Goal: Task Accomplishment & Management: Use online tool/utility

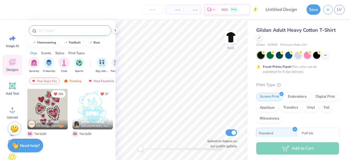
click at [77, 31] on input "text" at bounding box center [73, 30] width 70 height 5
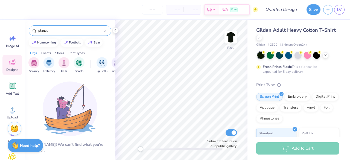
scroll to position [26, 0]
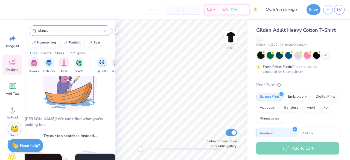
type input "planet"
click at [21, 69] on div "Designs" at bounding box center [12, 65] width 20 height 21
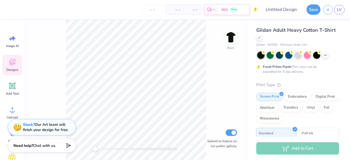
click at [16, 63] on div "Designs" at bounding box center [12, 65] width 20 height 21
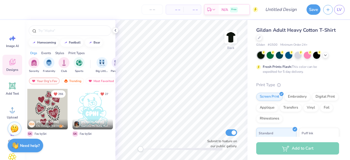
click at [51, 24] on div at bounding box center [70, 29] width 91 height 19
click at [54, 31] on input "text" at bounding box center [73, 30] width 70 height 5
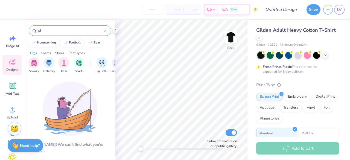
type input "p"
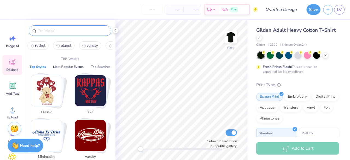
click at [51, 86] on img "Stack Card Button Classic" at bounding box center [46, 90] width 31 height 31
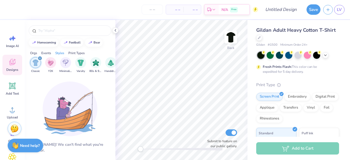
scroll to position [0, 287]
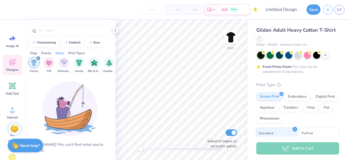
click at [34, 53] on div "Orgs" at bounding box center [33, 53] width 7 height 5
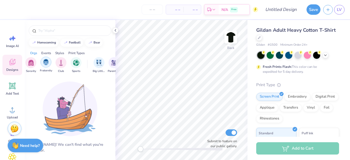
scroll to position [0, 0]
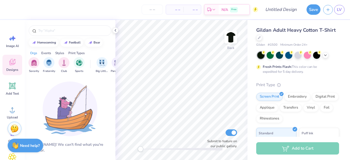
click at [52, 53] on div "Orgs Events Styles Print Types" at bounding box center [70, 52] width 91 height 8
click at [48, 51] on div "Events" at bounding box center [46, 53] width 10 height 5
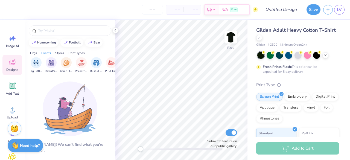
scroll to position [0, 68]
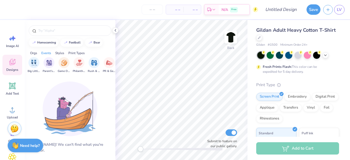
click at [10, 65] on icon at bounding box center [12, 62] width 8 height 8
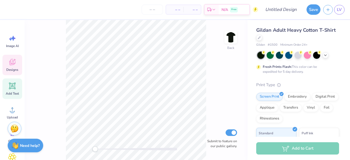
click at [16, 92] on span "Add Text" at bounding box center [12, 93] width 13 height 4
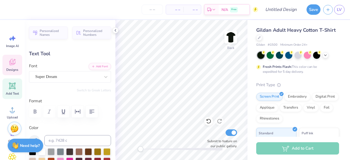
click at [14, 61] on icon at bounding box center [12, 62] width 8 height 8
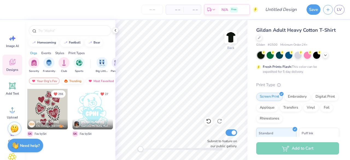
click at [79, 78] on div "Trending" at bounding box center [72, 81] width 23 height 7
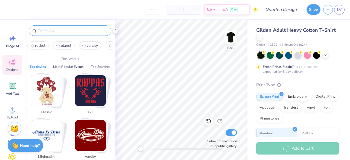
click at [50, 30] on input "text" at bounding box center [73, 30] width 70 height 5
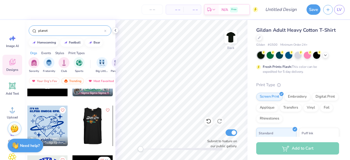
scroll to position [83, 0]
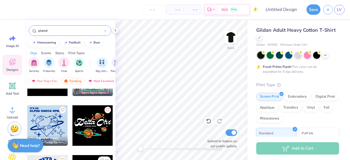
type input "planet"
click at [50, 125] on div at bounding box center [47, 125] width 41 height 41
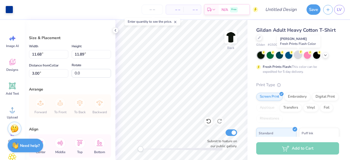
click at [298, 55] on div at bounding box center [298, 54] width 7 height 7
click at [307, 56] on div at bounding box center [307, 54] width 7 height 7
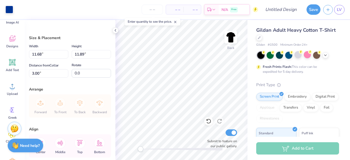
scroll to position [27, 0]
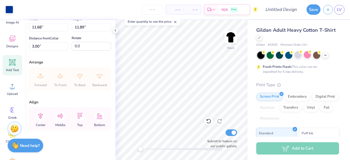
click at [17, 64] on div "Add Text" at bounding box center [12, 65] width 20 height 21
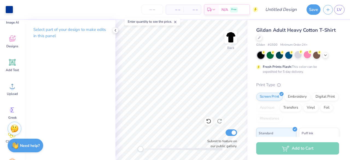
click at [254, 107] on div "Gildan Adult Heavy Cotton T-Shirt Gildan # G500 Minimum Order: 24 + Fresh Print…" at bounding box center [299, 136] width 103 height 232
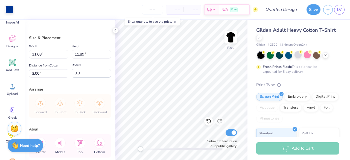
scroll to position [27, 0]
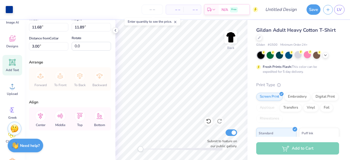
click at [12, 65] on icon at bounding box center [12, 62] width 8 height 8
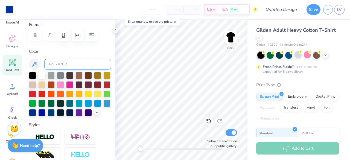
scroll to position [78, 0]
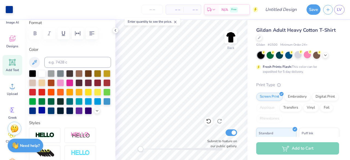
click at [45, 109] on div at bounding box center [41, 110] width 7 height 7
click at [69, 97] on div at bounding box center [70, 92] width 82 height 44
click at [42, 72] on div at bounding box center [41, 73] width 7 height 7
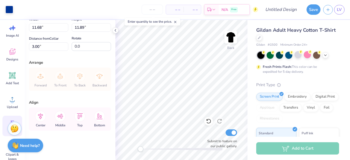
scroll to position [10, 0]
click at [9, 107] on span "Upload" at bounding box center [12, 107] width 11 height 4
click at [6, 33] on div "Image AI" at bounding box center [12, 31] width 20 height 21
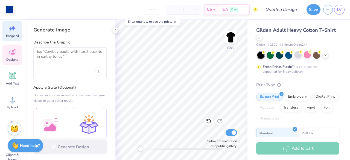
click at [12, 63] on div "Designs" at bounding box center [12, 55] width 20 height 21
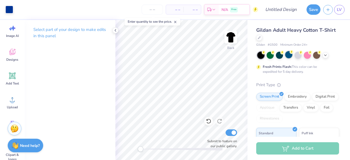
click at [288, 55] on div at bounding box center [289, 54] width 7 height 7
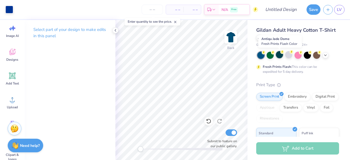
click at [280, 54] on div at bounding box center [279, 54] width 7 height 7
click at [327, 56] on icon at bounding box center [326, 55] width 4 height 4
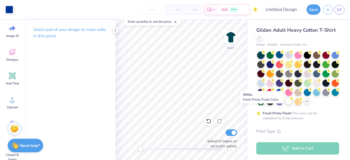
click at [286, 105] on div at bounding box center [289, 101] width 7 height 7
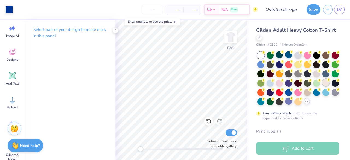
click at [323, 86] on div at bounding box center [326, 82] width 7 height 7
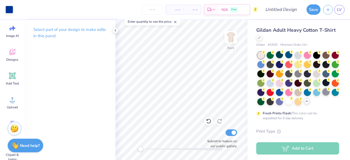
click at [327, 91] on circle at bounding box center [329, 89] width 4 height 4
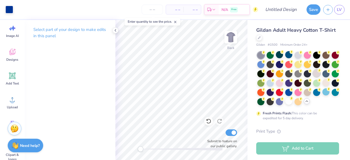
click at [314, 77] on div at bounding box center [317, 73] width 7 height 7
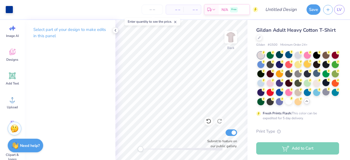
click at [311, 62] on div at bounding box center [307, 64] width 7 height 7
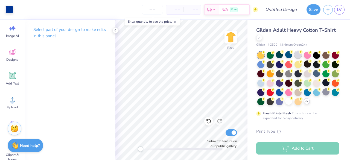
click at [301, 55] on div at bounding box center [298, 54] width 7 height 7
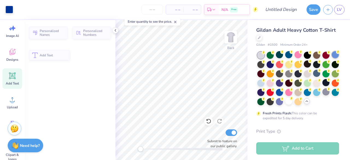
scroll to position [4, 1]
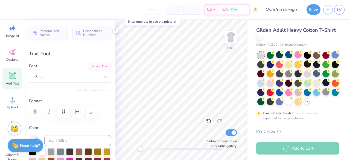
type textarea "A"
type textarea "Phi mu"
click at [103, 75] on icon at bounding box center [105, 76] width 5 height 5
type input "3.66"
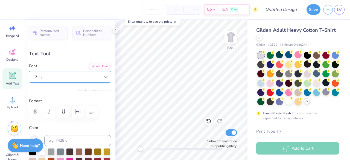
type input "0.65"
type input "3.83"
type input "2.87"
type input "0.54"
type input "3.00"
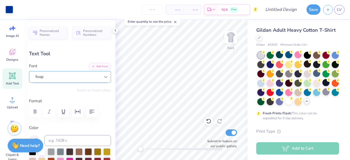
type input "3.92"
type input "0.68"
type input "13.11"
type textarea "P"
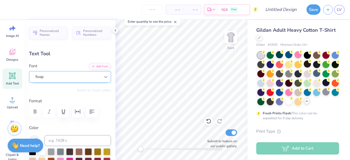
scroll to position [4, 1]
type textarea "Greek games"
type input "3.66"
type input "0.65"
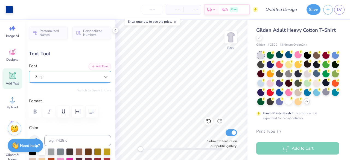
type input "3.83"
type input "0.85"
type input "0.26"
type input "14.62"
type input "1.04"
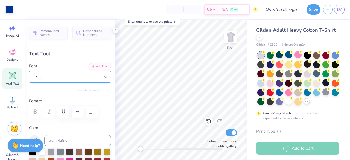
type input "14.16"
type input "2.56"
type input "0.27"
type input "14.14"
type input "2.69"
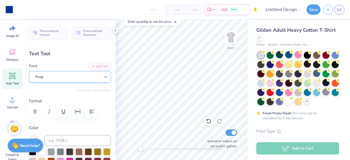
type input "0.34"
type input "14.10"
type input "1.95"
type input "0.27"
type input "14.61"
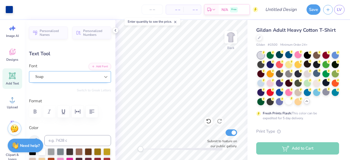
type input "7.11"
type input "0.68"
type input "13.11"
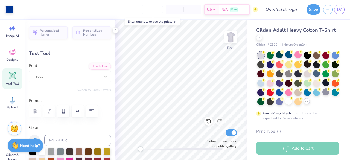
type input "3.66"
type input "0.65"
type input "3.87"
click at [102, 72] on div at bounding box center [106, 77] width 10 height 10
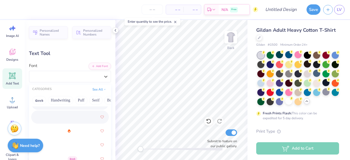
scroll to position [139, 0]
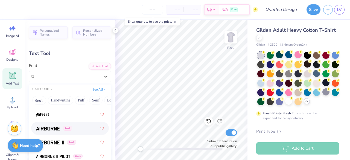
click at [54, 126] on span at bounding box center [48, 129] width 24 height 6
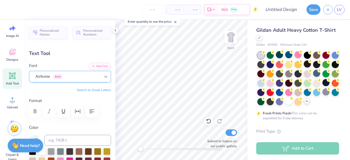
click at [103, 74] on icon at bounding box center [105, 76] width 5 height 5
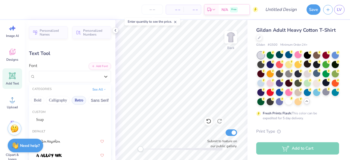
scroll to position [0, 73]
click at [41, 99] on button "Bold" at bounding box center [38, 100] width 13 height 9
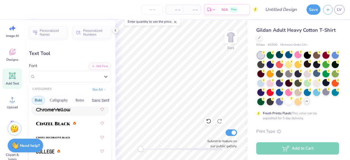
scroll to position [41, 0]
click at [62, 122] on img at bounding box center [53, 124] width 34 height 4
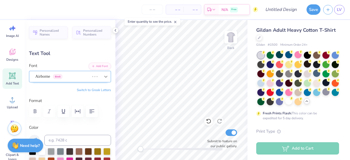
click at [105, 75] on div at bounding box center [106, 77] width 10 height 10
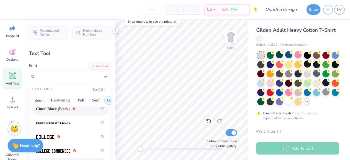
scroll to position [54, 0]
click at [68, 136] on div at bounding box center [70, 137] width 68 height 10
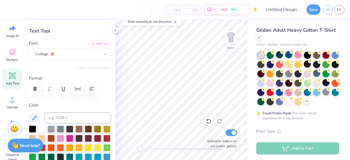
scroll to position [22, 0]
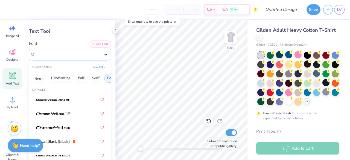
click at [103, 52] on icon at bounding box center [105, 54] width 5 height 5
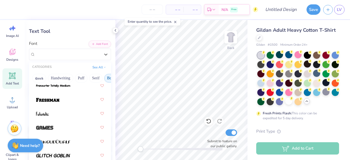
scroll to position [280, 0]
click at [60, 127] on div at bounding box center [70, 127] width 68 height 10
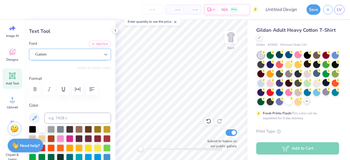
click at [104, 54] on icon at bounding box center [105, 54] width 5 height 5
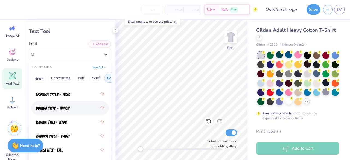
scroll to position [534, 0]
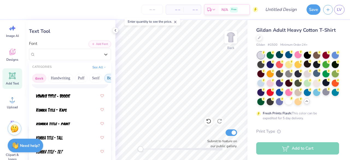
click at [43, 76] on button "Greek" at bounding box center [39, 78] width 14 height 9
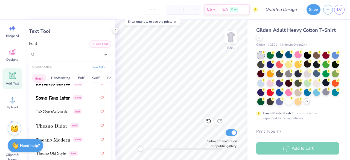
scroll to position [532, 0]
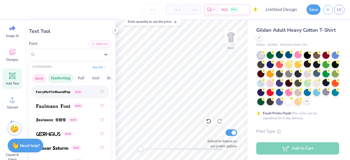
click at [63, 77] on button "Handwriting" at bounding box center [60, 78] width 25 height 9
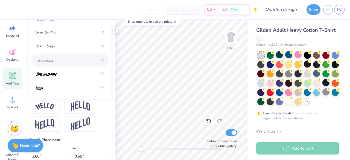
scroll to position [171, 0]
click at [72, 112] on img at bounding box center [80, 106] width 19 height 10
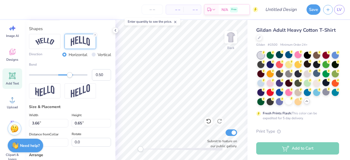
scroll to position [237, 0]
click at [55, 98] on div at bounding box center [44, 90] width 31 height 15
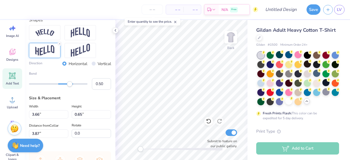
scroll to position [248, 0]
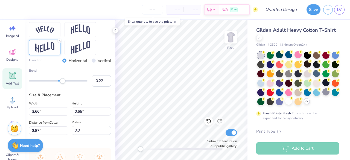
type input "0.21"
drag, startPoint x: 69, startPoint y: 92, endPoint x: 62, endPoint y: 94, distance: 7.4
click at [62, 87] on div "Bend 0.21" at bounding box center [70, 77] width 82 height 19
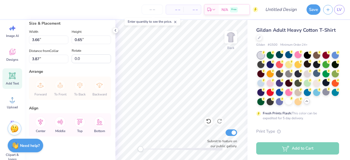
scroll to position [332, 0]
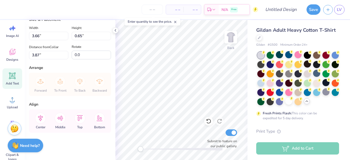
click at [39, 120] on icon at bounding box center [40, 118] width 5 height 6
click at [45, 120] on icon at bounding box center [40, 118] width 11 height 11
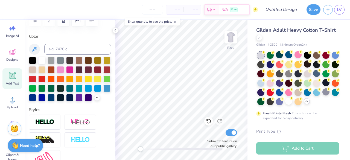
scroll to position [83, 0]
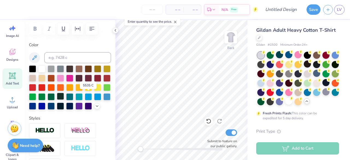
click at [64, 96] on div at bounding box center [60, 96] width 7 height 7
click at [45, 107] on div at bounding box center [41, 105] width 7 height 7
click at [321, 65] on div at bounding box center [317, 64] width 7 height 7
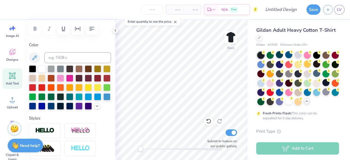
type input "3.06"
type input "0.79"
type input "3.80"
click at [318, 56] on div at bounding box center [317, 54] width 7 height 7
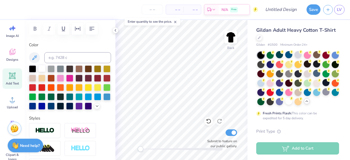
click at [40, 67] on div at bounding box center [41, 68] width 7 height 7
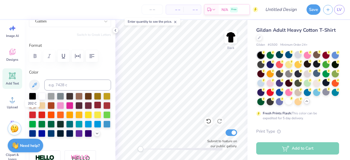
scroll to position [0, 0]
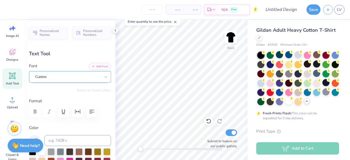
click at [56, 78] on div "Games" at bounding box center [68, 77] width 66 height 8
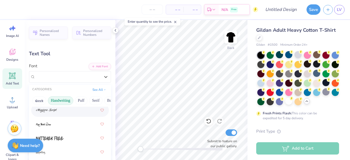
scroll to position [194, 0]
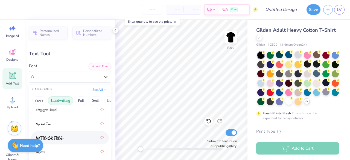
click at [60, 136] on span at bounding box center [49, 138] width 27 height 6
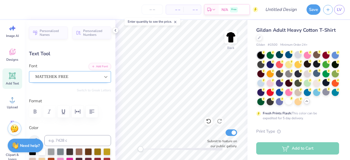
click at [103, 75] on icon at bounding box center [105, 76] width 5 height 5
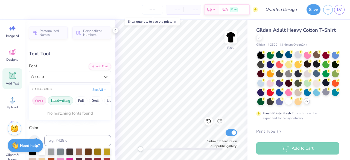
click at [36, 99] on button "Greek" at bounding box center [39, 100] width 14 height 9
click at [83, 99] on button "Puff" at bounding box center [81, 100] width 13 height 9
click at [99, 99] on button "Serif" at bounding box center [95, 100] width 13 height 9
click at [88, 100] on button "Bold" at bounding box center [86, 100] width 13 height 9
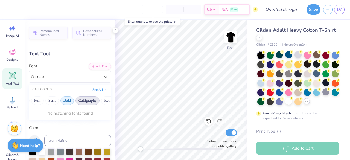
click at [90, 100] on button "Calligraphy" at bounding box center [88, 100] width 24 height 9
click at [79, 102] on button "Retro" at bounding box center [77, 100] width 15 height 9
type input "soap"
type input "7.11"
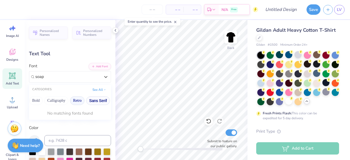
type input "0.68"
type input "13.25"
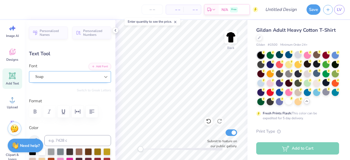
click at [103, 79] on icon at bounding box center [105, 76] width 5 height 5
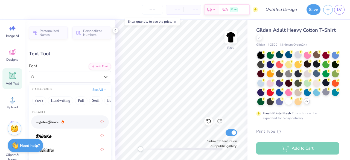
click at [98, 53] on div "Text Tool" at bounding box center [70, 53] width 82 height 7
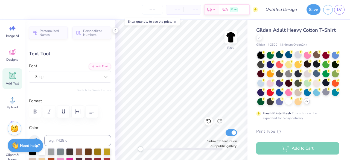
type input "1.39"
type input "0.71"
type input "3.84"
type input "7.11"
type input "0.68"
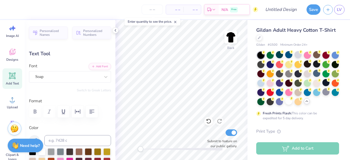
type input "13.25"
type input "1.39"
type input "0.71"
type input "3.84"
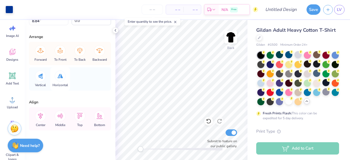
scroll to position [0, 0]
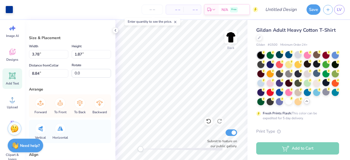
click at [10, 82] on span "Add Text" at bounding box center [12, 83] width 13 height 4
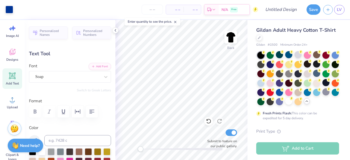
type input "7.11"
type input "0.68"
type input "13.25"
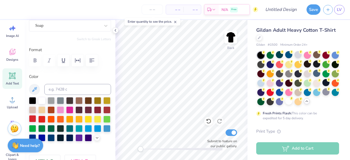
scroll to position [53, 0]
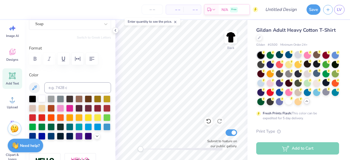
click at [42, 97] on div at bounding box center [41, 98] width 7 height 7
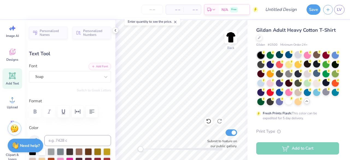
scroll to position [4, 1]
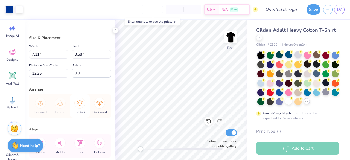
click at [83, 100] on icon at bounding box center [79, 103] width 11 height 11
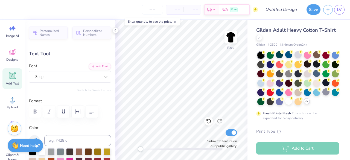
scroll to position [4, 1]
type textarea "G"
type textarea "PHi MU"
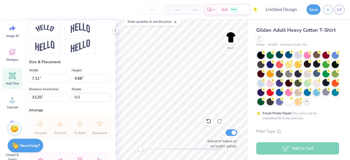
scroll to position [301, 0]
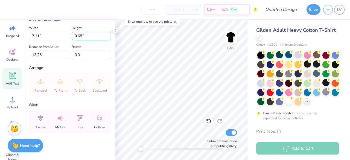
drag, startPoint x: 91, startPoint y: 37, endPoint x: 84, endPoint y: 37, distance: 7.1
click at [73, 38] on input "0.68" at bounding box center [91, 36] width 39 height 8
click at [84, 37] on input "0.68" at bounding box center [91, 36] width 39 height 8
type input "0.3"
type input "1.62"
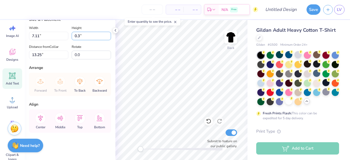
type input "0"
type input "3.80"
type input "3"
type input "15.00"
type input "2.68"
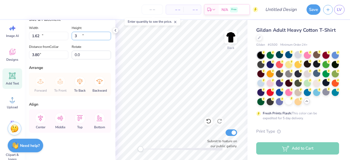
type input "2.61"
type input "11.28"
type input "2.02"
type input "10.19"
type input "1.82"
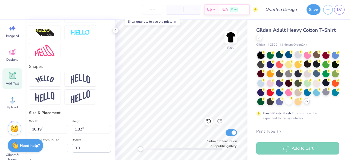
click at [86, 116] on div "Size & Placement" at bounding box center [70, 113] width 82 height 6
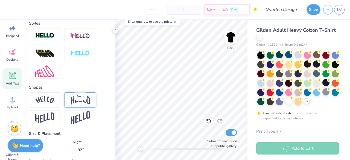
click at [75, 105] on img at bounding box center [80, 100] width 19 height 10
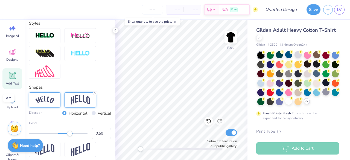
click at [43, 104] on img at bounding box center [44, 99] width 19 height 7
click at [297, 56] on div at bounding box center [298, 54] width 7 height 7
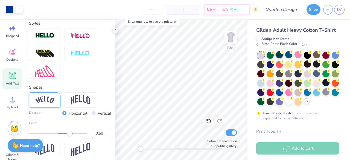
click at [280, 56] on div at bounding box center [279, 54] width 7 height 7
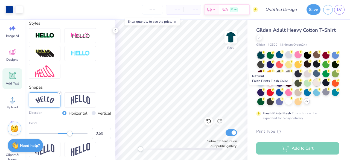
click at [314, 86] on div at bounding box center [317, 82] width 7 height 7
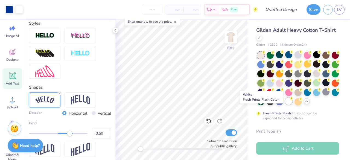
click at [286, 105] on div at bounding box center [289, 101] width 7 height 7
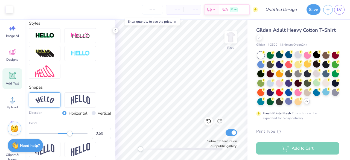
type input "7.11"
type input "0.68"
type input "13.25"
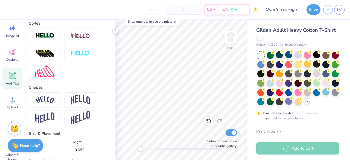
drag, startPoint x: 19, startPoint y: 92, endPoint x: 53, endPoint y: 27, distance: 72.7
click at [53, 27] on div "Personalized Names Personalized Numbers Text Tool Add Font Font Soap Switch to …" at bounding box center [70, 90] width 91 height 140
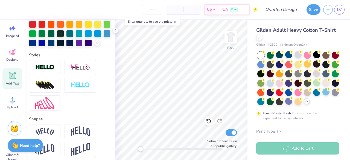
scroll to position [146, 0]
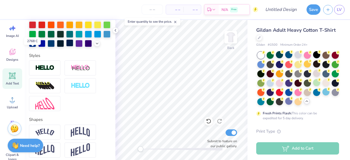
click at [66, 47] on div at bounding box center [69, 42] width 7 height 7
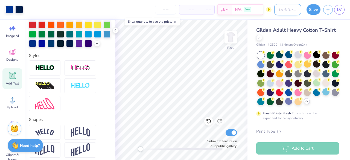
click at [292, 11] on input "Design Title" at bounding box center [288, 9] width 27 height 11
type input "2"
click at [320, 12] on button "Save" at bounding box center [314, 9] width 14 height 10
click at [310, 8] on div "Save" at bounding box center [314, 9] width 14 height 10
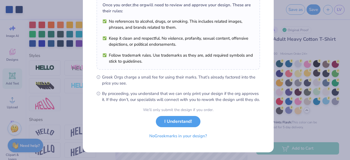
scroll to position [95, 0]
click at [180, 122] on button "I Understand!" at bounding box center [178, 120] width 45 height 11
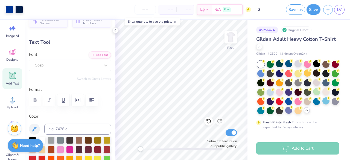
scroll to position [0, 0]
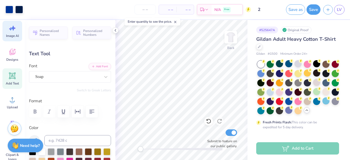
click at [18, 32] on div "Image AI" at bounding box center [12, 31] width 20 height 21
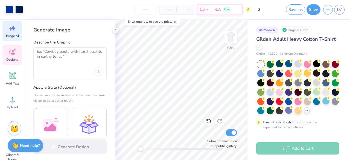
click at [16, 51] on div "Designs" at bounding box center [12, 55] width 20 height 21
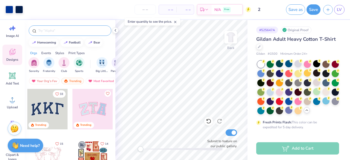
click at [66, 35] on div at bounding box center [70, 30] width 83 height 10
click at [62, 32] on input "text" at bounding box center [73, 30] width 70 height 5
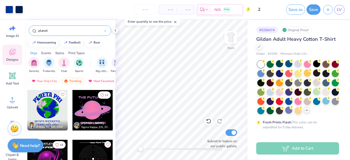
scroll to position [149, 0]
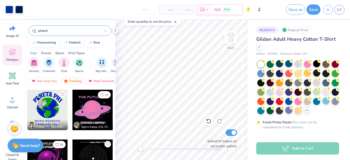
type input "planet"
click at [90, 108] on div at bounding box center [93, 110] width 41 height 41
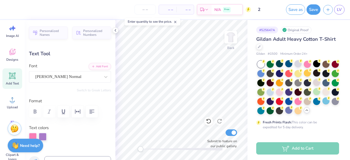
scroll to position [4, 1]
type textarea "T"
type input "7.24"
type input "23.65"
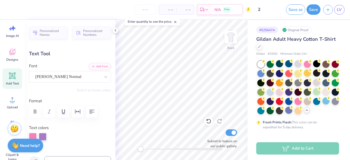
type textarea "S"
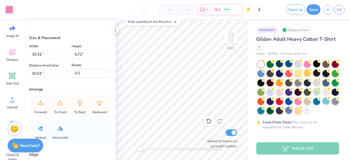
type input "10.09"
type input "5.22"
type input "17.67"
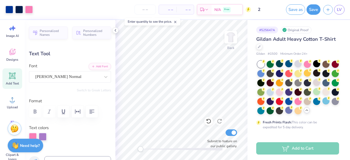
type input "0.0"
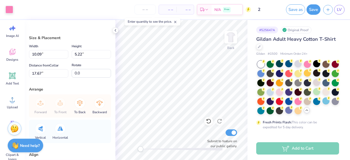
scroll to position [53, 0]
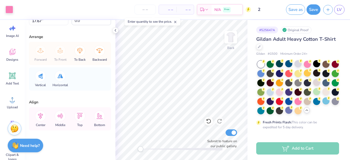
type input "2.79"
type input "1.45"
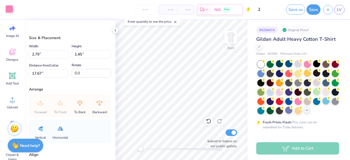
click at [5, 8] on div at bounding box center [9, 9] width 8 height 8
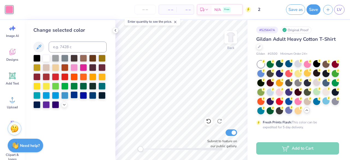
click at [75, 94] on div at bounding box center [74, 94] width 7 height 7
click at [85, 94] on div at bounding box center [83, 94] width 7 height 7
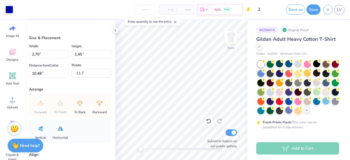
type input "25.7"
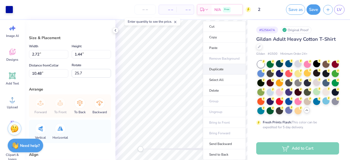
click at [218, 69] on li "Duplicate" at bounding box center [224, 69] width 43 height 11
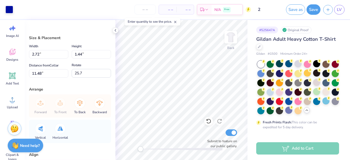
type input "11.48"
type input "-16.5"
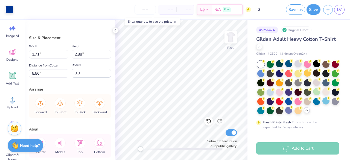
type input "5.56"
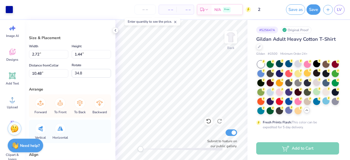
type input "34.8"
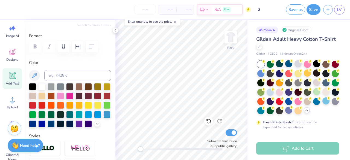
scroll to position [70, 0]
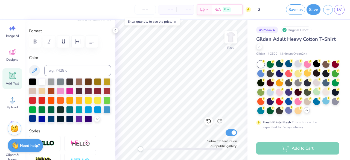
click at [36, 119] on div at bounding box center [32, 118] width 7 height 7
click at [14, 56] on div "Designs" at bounding box center [12, 55] width 20 height 21
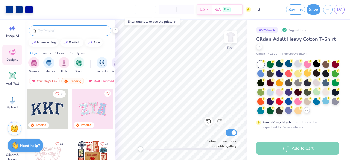
click at [43, 31] on input "text" at bounding box center [73, 30] width 70 height 5
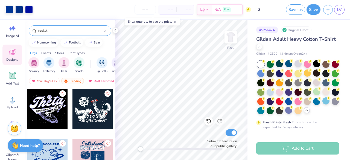
type input "rocket"
click at [62, 74] on div "Sorority Fraternity Club Sports Big Little Reveal Parent's Weekend Game Day Phi…" at bounding box center [70, 66] width 91 height 21
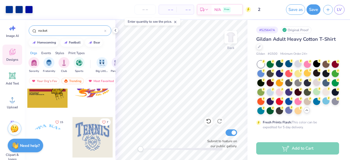
scroll to position [171, 0]
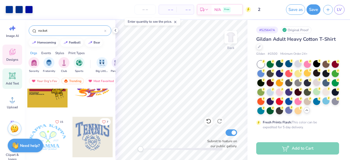
click at [11, 79] on icon at bounding box center [12, 76] width 8 height 8
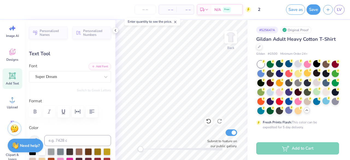
scroll to position [4, 1]
type textarea "T"
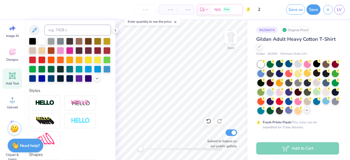
scroll to position [111, 0]
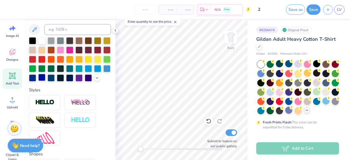
type textarea "25-26"
click at [45, 78] on div at bounding box center [41, 77] width 7 height 7
click at [36, 76] on div at bounding box center [32, 77] width 7 height 7
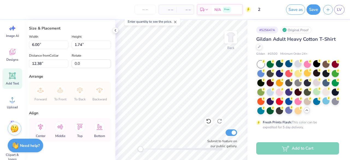
scroll to position [301, 0]
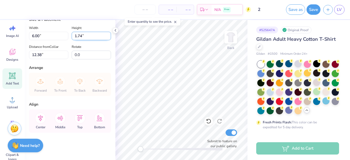
click at [79, 38] on input "1.74" at bounding box center [91, 36] width 39 height 8
click at [80, 36] on input "1.74" at bounding box center [91, 36] width 39 height 8
type input "1"
click at [84, 36] on input "1" at bounding box center [91, 36] width 39 height 8
type input ".5"
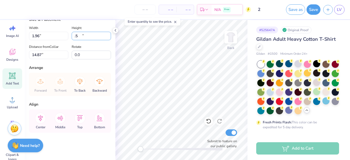
type input "1.96"
type input "0.50"
type input "14.87"
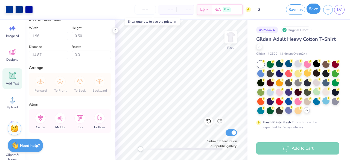
click at [311, 9] on button "Save" at bounding box center [314, 9] width 14 height 10
click at [315, 8] on div "Save" at bounding box center [314, 9] width 14 height 10
click at [314, 9] on div "Save" at bounding box center [314, 9] width 14 height 10
click at [304, 42] on span "Gildan Adult Heavy Cotton T-Shirt" at bounding box center [297, 39] width 80 height 7
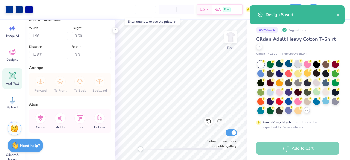
click at [301, 65] on div at bounding box center [298, 63] width 7 height 7
click at [341, 16] on div "Design Saved" at bounding box center [297, 14] width 95 height 19
click at [338, 15] on icon "close" at bounding box center [339, 15] width 4 height 4
click at [336, 15] on div "Design Saved" at bounding box center [301, 15] width 71 height 7
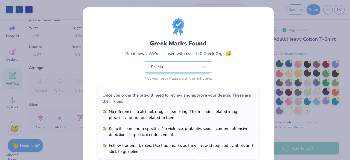
scroll to position [95, 0]
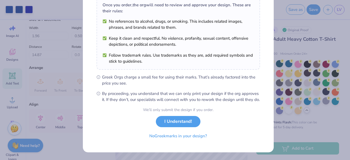
click at [176, 128] on div "We’ll only submit the design if you order. I Understand! No Greek marks in your…" at bounding box center [178, 124] width 71 height 35
click at [169, 119] on button "I Understand!" at bounding box center [178, 120] width 45 height 11
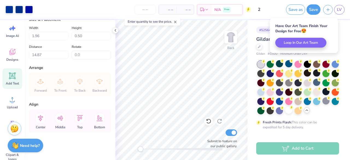
scroll to position [15, 0]
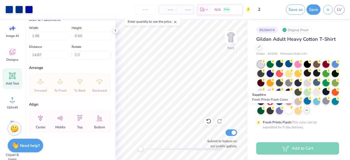
click at [304, 105] on div at bounding box center [307, 100] width 7 height 7
click at [319, 100] on icon at bounding box center [320, 98] width 2 height 3
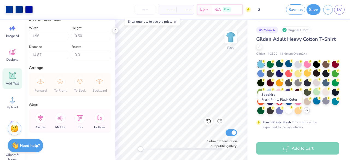
click at [318, 100] on icon at bounding box center [320, 98] width 4 height 4
click at [323, 105] on div at bounding box center [326, 100] width 7 height 7
click at [303, 114] on div at bounding box center [299, 88] width 82 height 54
click at [265, 110] on div at bounding box center [261, 110] width 7 height 7
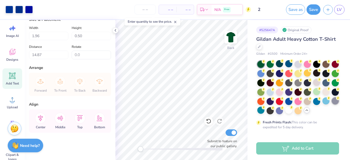
click at [332, 105] on div at bounding box center [335, 100] width 7 height 7
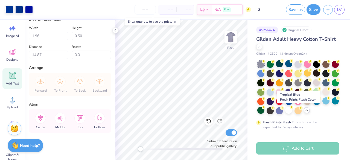
drag, startPoint x: 300, startPoint y: 111, endPoint x: 308, endPoint y: 122, distance: 13.9
click at [308, 114] on div at bounding box center [299, 88] width 82 height 54
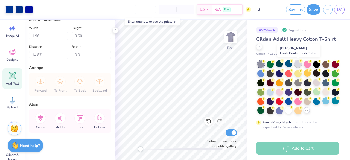
click at [299, 64] on div at bounding box center [298, 63] width 7 height 7
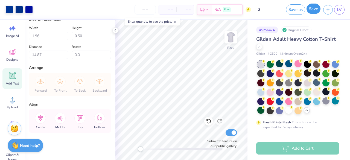
click at [317, 7] on button "Save" at bounding box center [314, 9] width 14 height 10
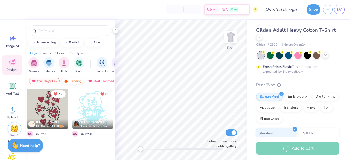
click at [72, 79] on div "Trending" at bounding box center [72, 81] width 23 height 7
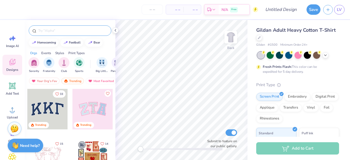
click at [62, 31] on input "text" at bounding box center [73, 30] width 70 height 5
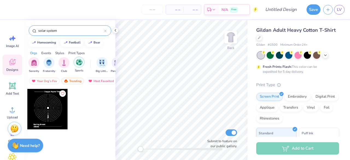
click at [82, 61] on div "filter for Sports" at bounding box center [79, 62] width 11 height 11
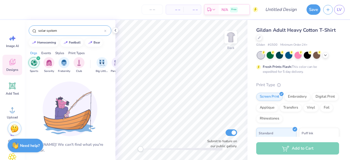
click at [78, 28] on input "solar system" at bounding box center [71, 30] width 67 height 5
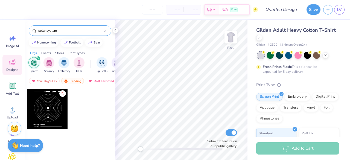
click at [39, 57] on icon "filter for Sports" at bounding box center [38, 58] width 2 height 2
drag, startPoint x: 62, startPoint y: 31, endPoint x: 51, endPoint y: 30, distance: 11.6
click at [55, 31] on input "solar system" at bounding box center [71, 30] width 67 height 5
type input "s"
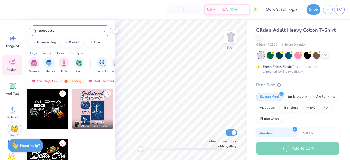
scroll to position [8, 0]
type input "o"
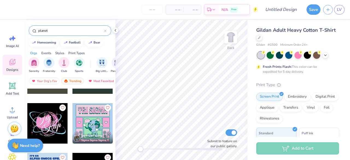
scroll to position [36, 0]
type input "planet"
click at [50, 122] on div at bounding box center [47, 123] width 41 height 41
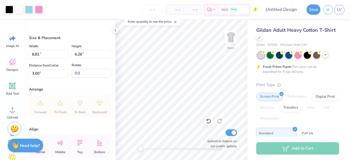
click at [325, 55] on icon at bounding box center [326, 55] width 4 height 4
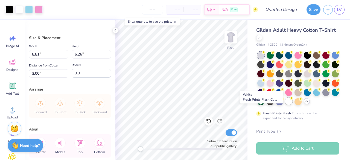
click at [286, 105] on div at bounding box center [289, 101] width 7 height 7
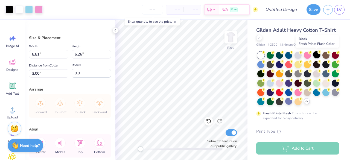
click at [320, 55] on div at bounding box center [317, 54] width 7 height 7
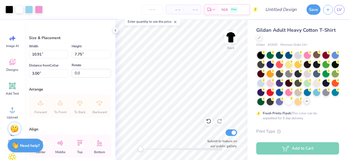
type input "10.91"
type input "7.75"
click at [40, 8] on div at bounding box center [39, 9] width 8 height 8
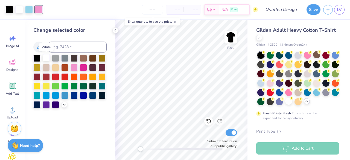
click at [48, 58] on div at bounding box center [46, 57] width 7 height 7
click at [76, 65] on div at bounding box center [74, 67] width 7 height 7
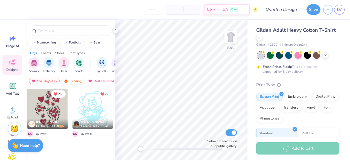
click at [70, 79] on div "Trending" at bounding box center [72, 81] width 23 height 7
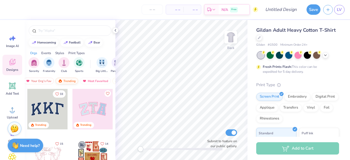
scroll to position [0, 4]
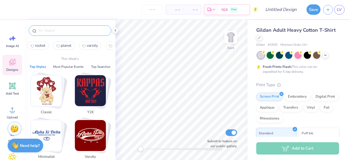
click at [64, 30] on input "text" at bounding box center [73, 30] width 70 height 5
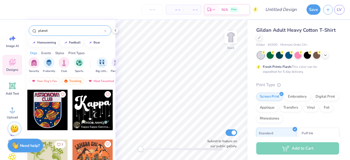
scroll to position [249, 0]
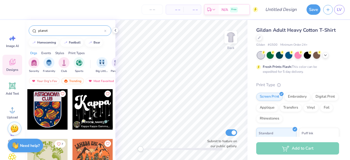
type input "planet"
click at [92, 107] on div at bounding box center [93, 109] width 41 height 41
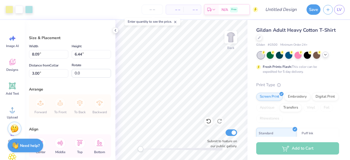
click at [326, 57] on icon at bounding box center [326, 55] width 4 height 4
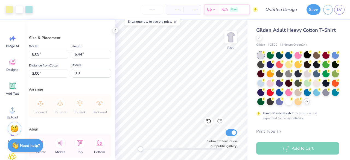
click at [309, 57] on div at bounding box center [307, 54] width 7 height 7
type input "8.91"
type input "7.10"
type input "2.34"
type input "9.69"
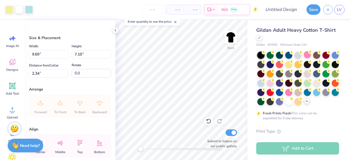
type input "7.72"
type input "3.50"
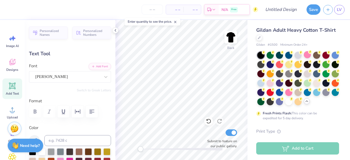
scroll to position [4, 1]
type textarea "Phi Mu"
type input "0.0"
type input "14.24"
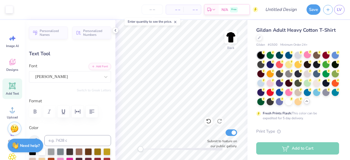
type input "4.74"
type input "3.69"
type input "-5.0"
type input "6.29"
type input "2.21"
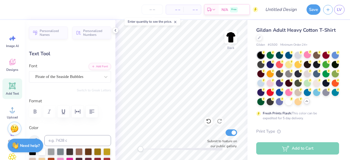
type input "4.87"
type input "0.0"
type input "14.24"
type input "4.74"
type input "3.69"
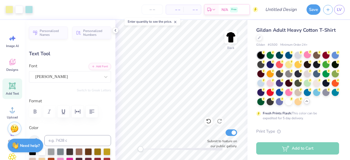
type input "0.0"
type input "3.00"
type input "-5.0"
type input "13.08"
type input "4.35"
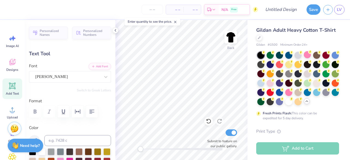
type input "3.46"
type input "0.0"
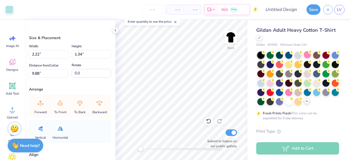
type input "2.22"
type input "1.34"
type input "9.88"
type input "4.82"
type input "4.55"
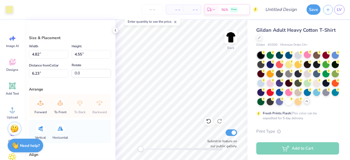
type input "6.23"
type input "1.61"
type input "2.41"
type input "7.09"
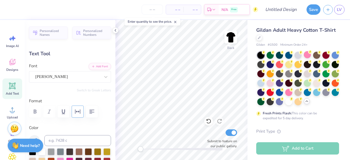
scroll to position [41, 0]
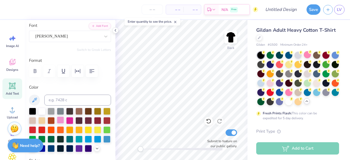
click at [64, 120] on div at bounding box center [60, 120] width 7 height 7
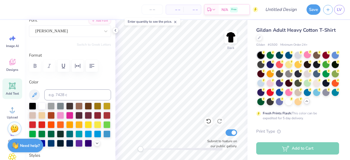
scroll to position [49, 0]
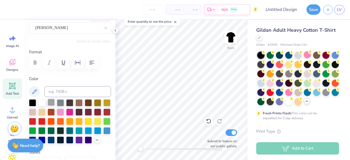
click at [51, 102] on div at bounding box center [51, 102] width 7 height 7
click at [45, 102] on div at bounding box center [41, 102] width 7 height 7
type input "0.0"
click at [68, 102] on div at bounding box center [69, 102] width 7 height 7
click at [64, 112] on div at bounding box center [60, 111] width 7 height 7
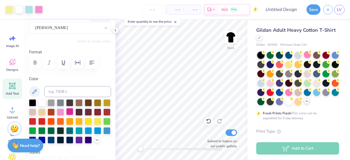
click at [73, 112] on div at bounding box center [69, 111] width 7 height 7
click at [64, 112] on div at bounding box center [60, 111] width 7 height 7
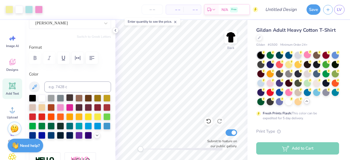
scroll to position [54, 0]
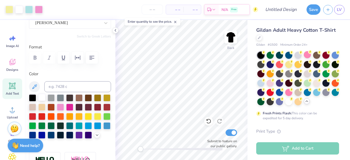
click at [42, 97] on div at bounding box center [41, 97] width 7 height 7
click at [289, 11] on input "Design Title" at bounding box center [288, 9] width 27 height 11
type input "2"
type input "Design"
click at [319, 11] on button "Save" at bounding box center [314, 9] width 14 height 10
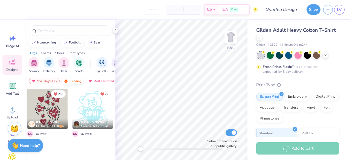
click at [72, 81] on div "Trending" at bounding box center [72, 81] width 23 height 7
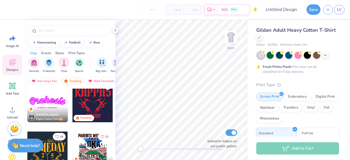
scroll to position [356, 0]
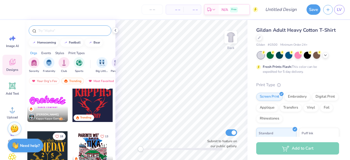
click at [50, 33] on div at bounding box center [70, 30] width 83 height 10
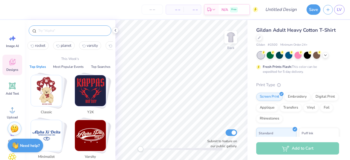
click at [47, 31] on input "text" at bounding box center [73, 30] width 70 height 5
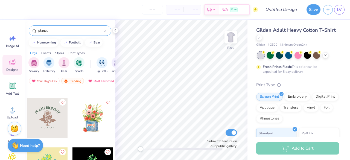
scroll to position [341, 0]
type input "planet"
click at [45, 122] on div at bounding box center [47, 117] width 41 height 41
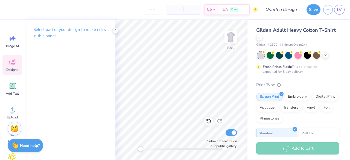
click at [14, 67] on div "Designs" at bounding box center [12, 65] width 20 height 21
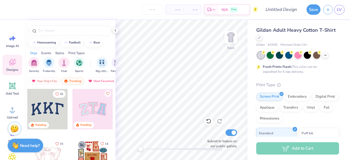
click at [65, 81] on img at bounding box center [66, 81] width 4 height 4
click at [53, 29] on input "text" at bounding box center [73, 30] width 70 height 5
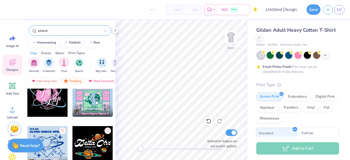
scroll to position [44, 0]
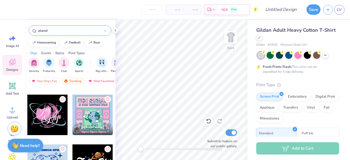
type input "planet"
click at [103, 117] on div at bounding box center [93, 115] width 41 height 41
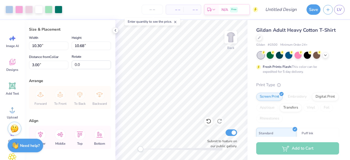
scroll to position [27, 0]
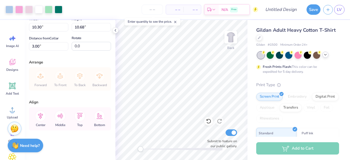
click at [327, 55] on icon at bounding box center [326, 55] width 4 height 4
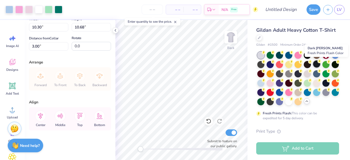
click at [321, 64] on div at bounding box center [317, 64] width 7 height 7
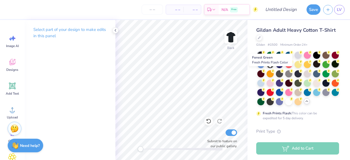
click at [332, 68] on div at bounding box center [335, 64] width 7 height 7
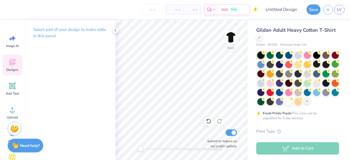
click at [16, 61] on div "Designs" at bounding box center [12, 65] width 20 height 21
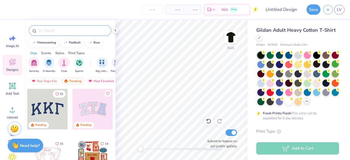
click at [50, 26] on div at bounding box center [70, 30] width 83 height 10
click at [53, 27] on div at bounding box center [70, 30] width 83 height 10
click at [62, 34] on div at bounding box center [70, 30] width 83 height 10
click at [59, 33] on div at bounding box center [70, 30] width 83 height 10
click at [56, 32] on input "text" at bounding box center [73, 30] width 70 height 5
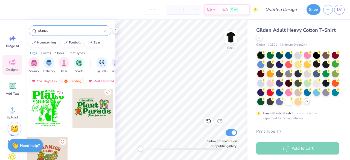
scroll to position [606, 0]
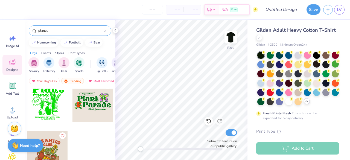
click at [107, 31] on div "planet" at bounding box center [70, 30] width 83 height 10
click at [92, 29] on input "planet" at bounding box center [71, 30] width 67 height 5
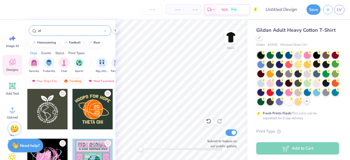
type input "p"
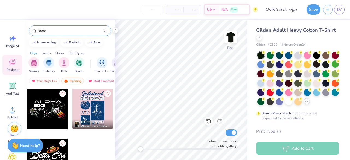
type input "outer"
click at [95, 111] on div at bounding box center [93, 109] width 41 height 41
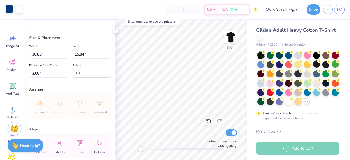
click at [9, 7] on div at bounding box center [9, 9] width 8 height 8
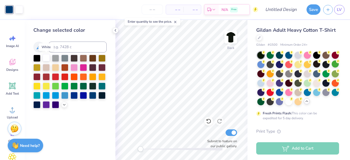
click at [47, 58] on div at bounding box center [46, 57] width 7 height 7
click at [75, 95] on div at bounding box center [74, 94] width 7 height 7
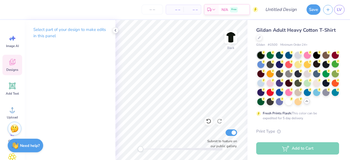
click at [15, 61] on icon at bounding box center [12, 62] width 8 height 8
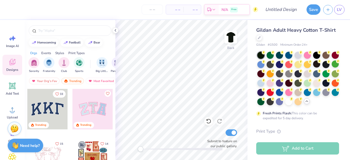
click at [80, 21] on div at bounding box center [70, 29] width 91 height 19
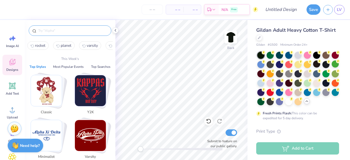
click at [82, 30] on input "text" at bounding box center [73, 30] width 70 height 5
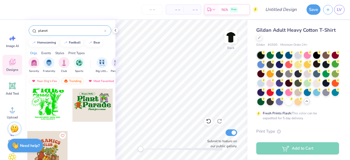
type input "planet"
click at [107, 31] on div "planet" at bounding box center [70, 30] width 83 height 10
click at [105, 31] on icon at bounding box center [105, 31] width 2 height 2
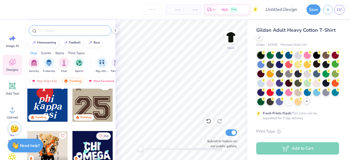
scroll to position [646, 0]
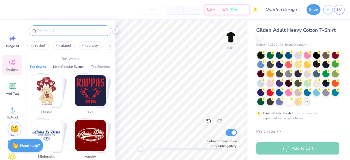
click at [102, 30] on input "text" at bounding box center [73, 30] width 70 height 5
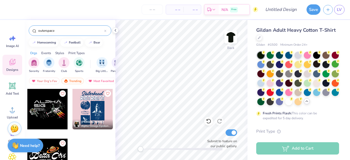
type input "outerspace"
click at [89, 102] on div at bounding box center [93, 109] width 41 height 41
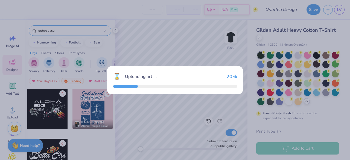
click at [89, 102] on div "⌛ Uploading art ... 20 %" at bounding box center [175, 80] width 350 height 160
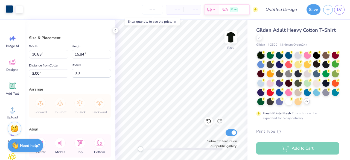
click at [8, 10] on div at bounding box center [9, 9] width 8 height 8
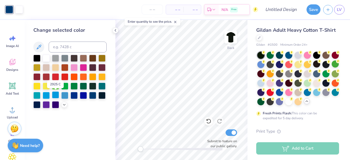
click at [56, 95] on div at bounding box center [55, 94] width 7 height 7
click at [75, 67] on div at bounding box center [74, 67] width 7 height 7
click at [47, 60] on div at bounding box center [46, 57] width 7 height 7
click at [48, 69] on div at bounding box center [46, 67] width 7 height 7
click at [16, 8] on div "Art colors – – Per Item – – Total Est. Delivery N/A Free Design Title Save LV" at bounding box center [175, 9] width 350 height 19
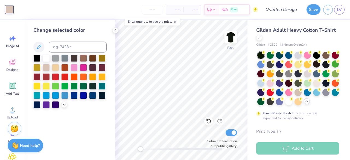
click at [16, 8] on div "Art colors – – Per Item – – Total Est. Delivery N/A Free Design Title Save LV" at bounding box center [175, 9] width 350 height 19
click at [38, 47] on icon at bounding box center [39, 47] width 7 height 7
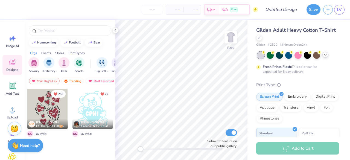
click at [326, 58] on div at bounding box center [326, 55] width 6 height 6
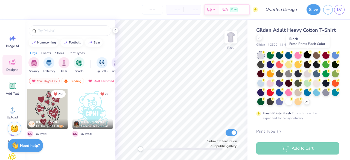
click at [308, 57] on div at bounding box center [307, 54] width 7 height 7
click at [74, 82] on div "Trending" at bounding box center [72, 81] width 23 height 7
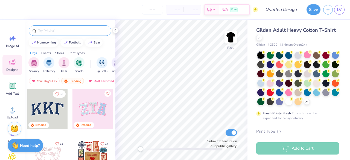
click at [55, 29] on input "text" at bounding box center [73, 30] width 70 height 5
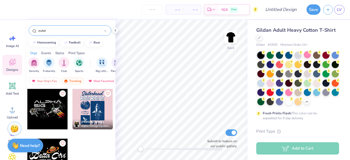
type input "outer"
click at [85, 111] on div at bounding box center [93, 109] width 41 height 41
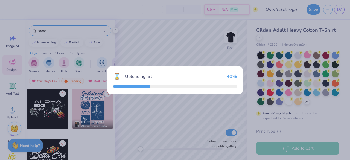
click at [85, 111] on div "⌛ Uploading art ... 30 %" at bounding box center [175, 80] width 350 height 160
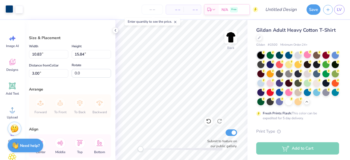
click at [7, 7] on div at bounding box center [9, 9] width 8 height 8
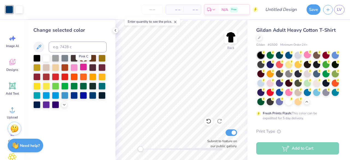
click at [83, 68] on div at bounding box center [83, 67] width 7 height 7
click at [103, 87] on div at bounding box center [102, 85] width 7 height 7
click at [76, 94] on div at bounding box center [74, 94] width 7 height 7
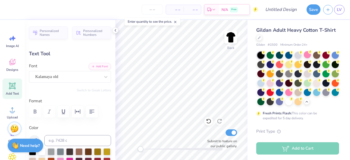
scroll to position [4, 1]
type textarea "S"
type textarea "Phi Mu"
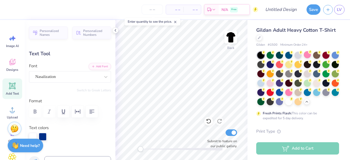
type input "10.67"
type input "1.85"
type input "5.11"
type textarea "R"
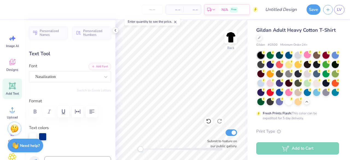
scroll to position [4, 1]
type textarea "Greek Games"
type input "15.02"
type input "1.55"
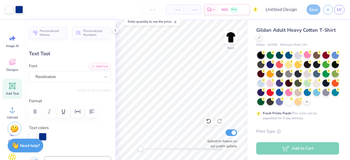
type input "5.84"
type input "10.95"
type input "1.13"
type input "5.59"
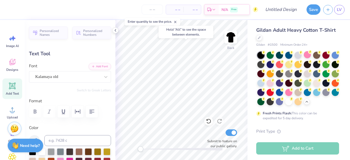
type input "6.59"
type input "2.55"
type input "2.78"
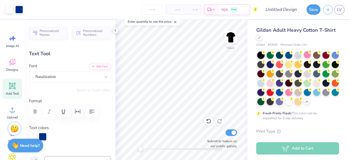
type input "7.67"
type input "0.79"
type input "5.93"
click at [248, 106] on div "Gildan Adult Heavy Cotton T-Shirt Gildan # G500 Minimum Order: 24 + Fresh Print…" at bounding box center [299, 159] width 103 height 278
type input "8.61"
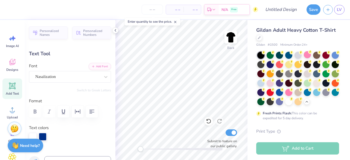
type input "0.89"
type input "5.99"
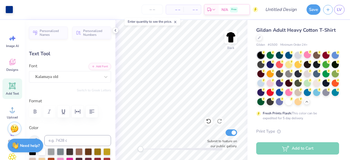
type input "6.59"
type input "2.55"
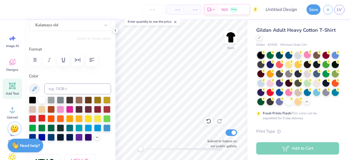
scroll to position [52, 0]
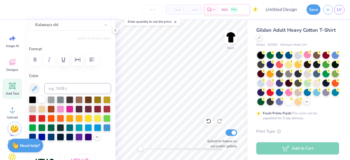
click at [43, 100] on div at bounding box center [41, 99] width 7 height 7
click at [45, 138] on div at bounding box center [41, 136] width 7 height 7
type input "3.43"
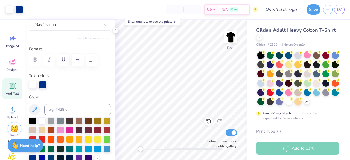
type input "10.67"
type input "0.82"
type input "18.02"
type textarea "H"
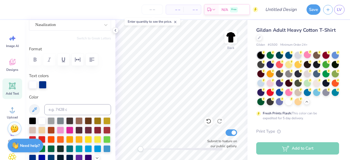
scroll to position [4, 1]
type textarea "2025-2026"
click at [283, 10] on input "Design Title" at bounding box center [288, 9] width 27 height 11
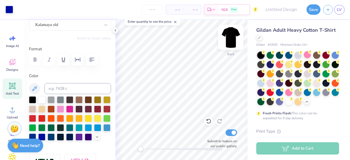
type input "6.59"
type input "2.55"
type input "3.43"
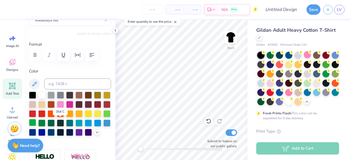
scroll to position [57, 0]
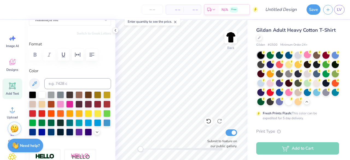
click at [35, 51] on div at bounding box center [70, 55] width 82 height 12
click at [37, 55] on div at bounding box center [70, 55] width 82 height 12
click at [49, 55] on div at bounding box center [70, 55] width 82 height 12
click at [36, 54] on div at bounding box center [70, 55] width 82 height 12
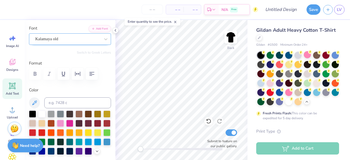
click at [69, 40] on div "Kalamaya old" at bounding box center [68, 39] width 66 height 8
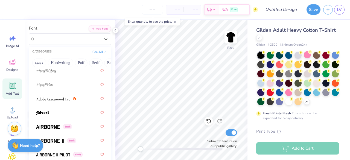
scroll to position [118, 0]
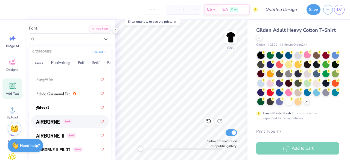
click at [69, 119] on div "Greek" at bounding box center [54, 122] width 36 height 6
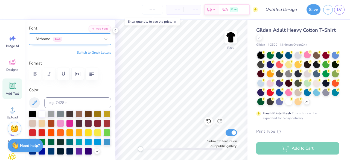
click at [79, 39] on div "Airborne Greek" at bounding box center [68, 39] width 66 height 8
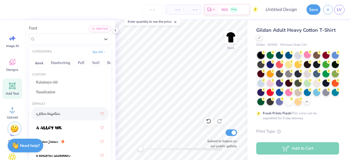
click at [71, 112] on div at bounding box center [70, 114] width 68 height 10
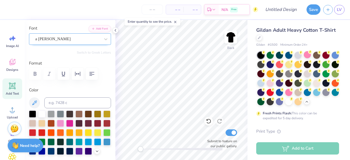
click at [70, 40] on div "a Ahlan Wasahlan" at bounding box center [68, 39] width 66 height 8
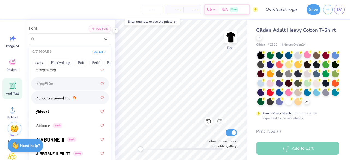
scroll to position [131, 0]
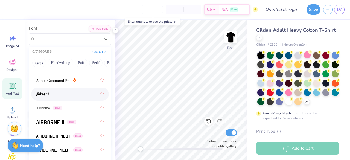
click at [69, 93] on div at bounding box center [70, 94] width 68 height 10
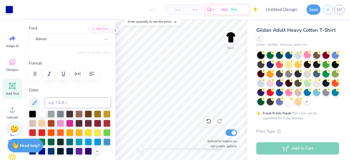
type input "5.26"
type input "1.53"
type input "4.14"
click at [104, 39] on icon at bounding box center [105, 38] width 5 height 5
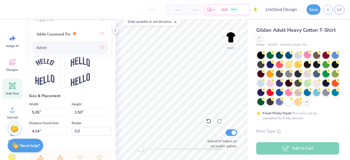
scroll to position [212, 0]
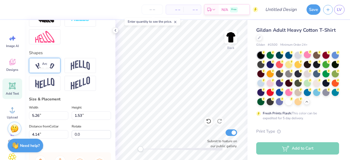
click at [49, 69] on img at bounding box center [44, 65] width 19 height 7
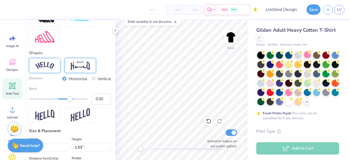
click at [77, 71] on img at bounding box center [80, 65] width 19 height 10
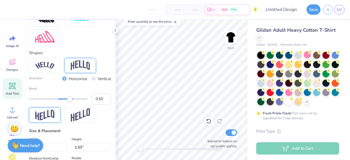
click at [56, 123] on div at bounding box center [44, 115] width 31 height 15
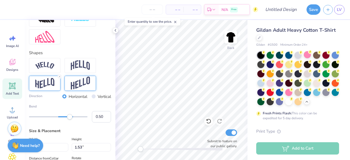
click at [89, 90] on img at bounding box center [80, 83] width 19 height 13
click at [51, 69] on img at bounding box center [44, 65] width 19 height 7
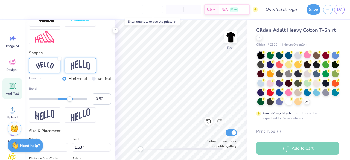
click at [82, 70] on img at bounding box center [80, 65] width 19 height 10
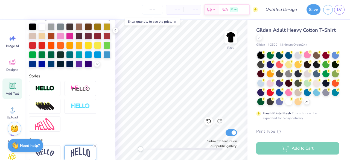
scroll to position [123, 0]
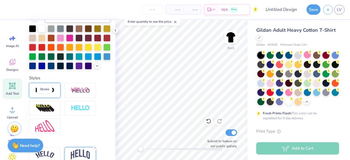
click at [50, 94] on img at bounding box center [44, 90] width 19 height 6
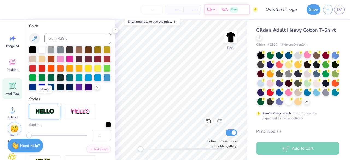
scroll to position [144, 0]
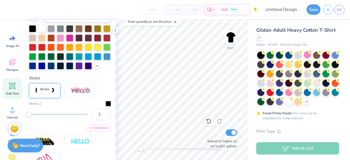
click at [50, 94] on img at bounding box center [44, 90] width 19 height 6
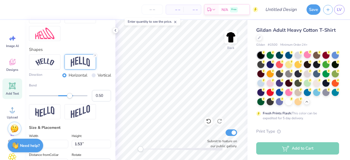
scroll to position [249, 0]
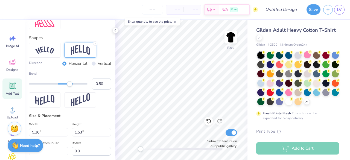
click at [76, 55] on img at bounding box center [80, 50] width 19 height 10
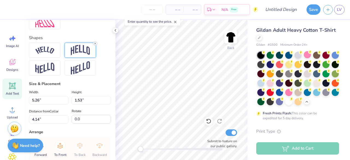
click at [97, 45] on icon at bounding box center [95, 43] width 3 height 3
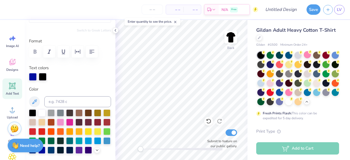
scroll to position [0, 0]
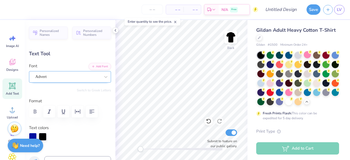
click at [91, 79] on div "Advert" at bounding box center [68, 77] width 66 height 8
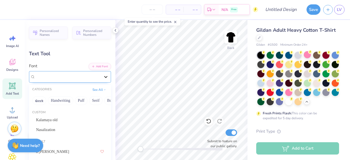
click at [103, 77] on icon at bounding box center [105, 76] width 5 height 5
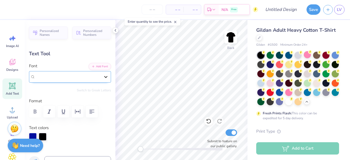
click at [101, 76] on div at bounding box center [106, 77] width 10 height 10
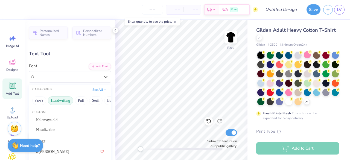
click at [63, 99] on button "Handwriting" at bounding box center [60, 100] width 25 height 9
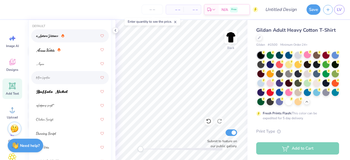
scroll to position [88, 0]
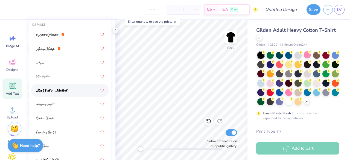
click at [72, 90] on div at bounding box center [70, 90] width 68 height 10
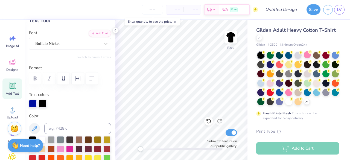
scroll to position [31, 0]
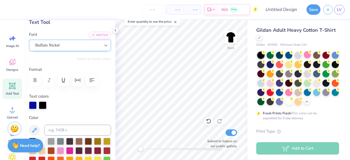
click at [103, 43] on icon at bounding box center [105, 45] width 5 height 5
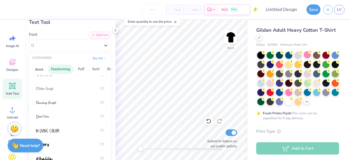
scroll to position [99, 0]
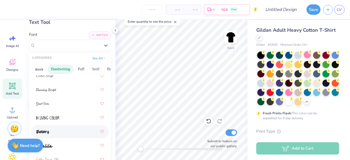
click at [63, 130] on div at bounding box center [70, 132] width 68 height 10
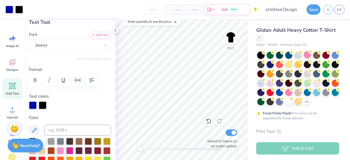
type input "4.64"
type input "1.47"
type input "4.10"
type input "6.29"
type input "1.99"
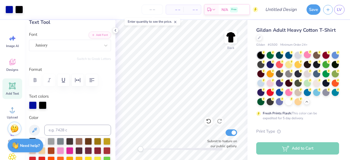
type input "3.53"
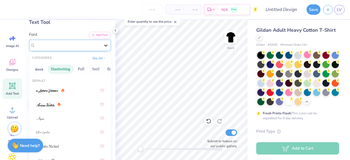
click at [103, 43] on icon at bounding box center [105, 45] width 5 height 5
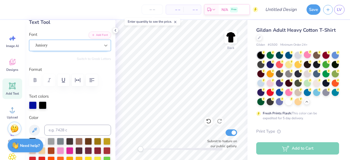
click at [103, 43] on icon at bounding box center [105, 45] width 5 height 5
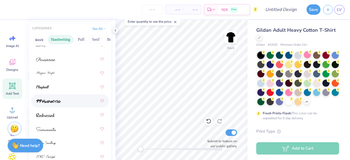
scroll to position [62, 0]
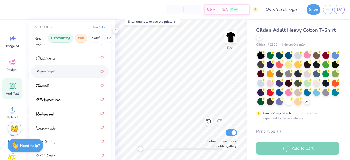
click at [84, 36] on button "Puff" at bounding box center [81, 38] width 13 height 9
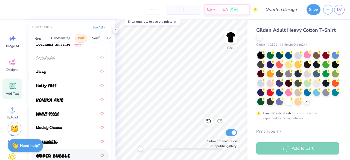
click at [59, 155] on img at bounding box center [53, 156] width 34 height 4
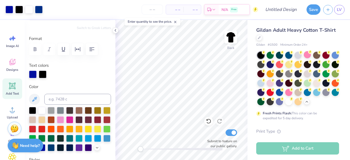
type input "8.97"
type input "1.92"
type input "3.61"
type input "8.35"
type input "1.78"
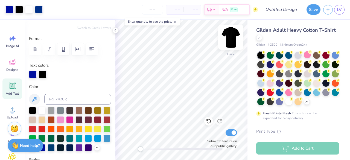
type input "3.63"
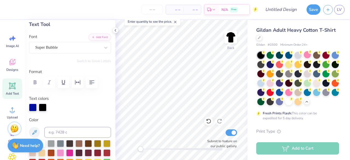
scroll to position [28, 0]
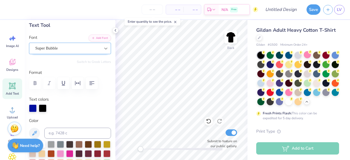
click at [104, 49] on icon at bounding box center [105, 48] width 5 height 5
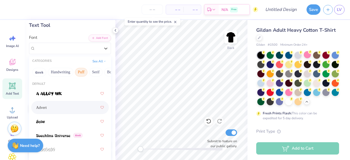
scroll to position [58, 0]
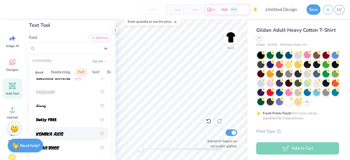
click at [65, 133] on div at bounding box center [70, 134] width 68 height 10
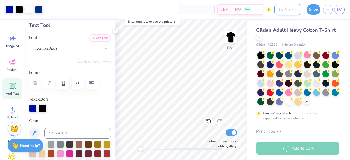
click at [295, 10] on input "Design Title" at bounding box center [288, 9] width 27 height 11
type input "Greek Games Shirt"
click at [317, 8] on button "Save" at bounding box center [314, 9] width 14 height 10
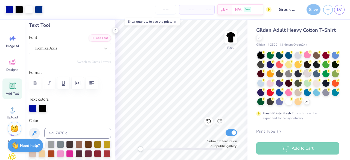
click at [312, 72] on circle at bounding box center [311, 71] width 4 height 4
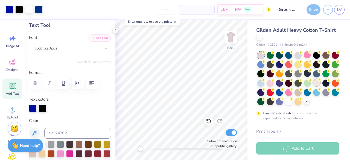
click at [314, 86] on div at bounding box center [317, 82] width 7 height 7
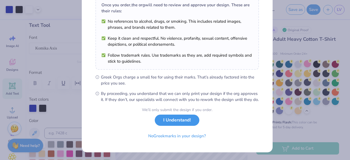
click at [185, 124] on button "I Understand!" at bounding box center [177, 120] width 45 height 11
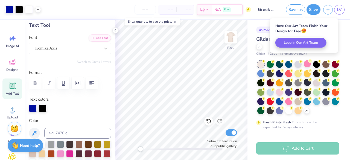
scroll to position [15, 0]
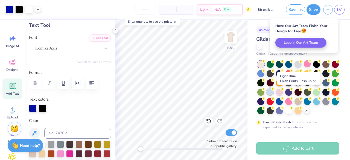
click at [274, 91] on div at bounding box center [270, 91] width 7 height 7
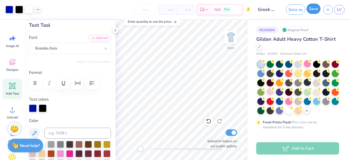
click at [311, 9] on button "Save" at bounding box center [314, 9] width 14 height 10
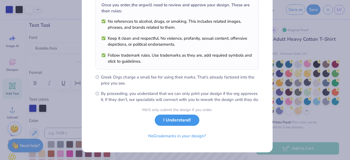
click at [183, 125] on button "I Understand!" at bounding box center [177, 120] width 45 height 11
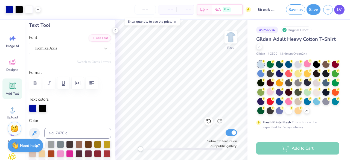
click at [343, 10] on link "LV" at bounding box center [340, 10] width 10 height 10
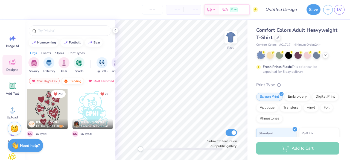
click at [74, 78] on div "Trending" at bounding box center [72, 81] width 23 height 7
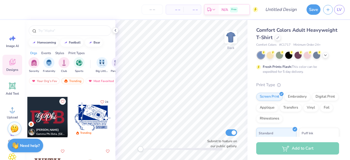
scroll to position [990, 0]
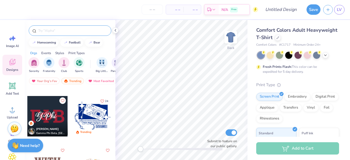
click at [56, 30] on input "text" at bounding box center [73, 30] width 70 height 5
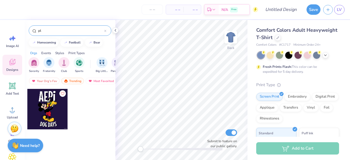
type input "p"
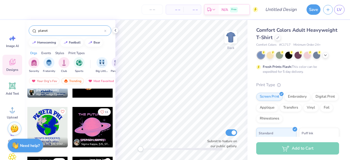
scroll to position [132, 0]
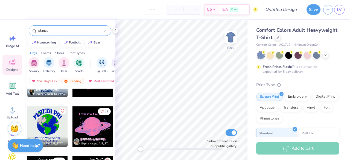
type input "planet"
click at [82, 122] on div at bounding box center [93, 127] width 41 height 41
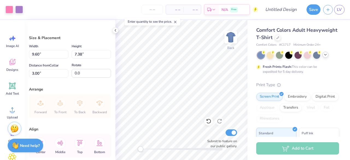
click at [327, 57] on icon at bounding box center [326, 55] width 4 height 4
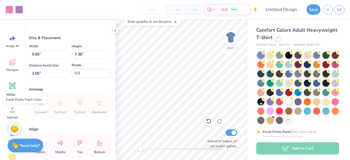
click at [290, 100] on circle at bounding box center [292, 99] width 4 height 4
click at [10, 8] on div at bounding box center [9, 9] width 8 height 8
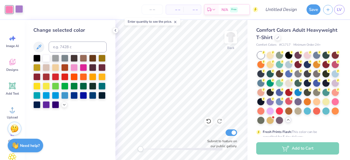
click at [19, 9] on div at bounding box center [19, 9] width 8 height 8
click at [45, 60] on div at bounding box center [46, 57] width 7 height 7
click at [287, 54] on div at bounding box center [289, 54] width 7 height 7
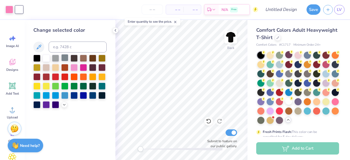
click at [64, 57] on div at bounding box center [64, 57] width 7 height 7
click at [45, 56] on div at bounding box center [46, 57] width 7 height 7
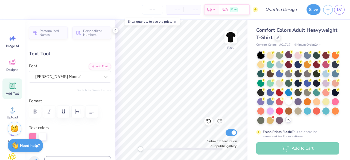
scroll to position [4, 1]
type textarea "T"
type textarea "O"
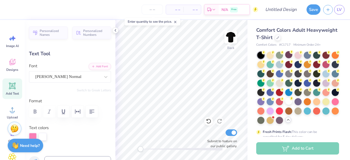
type textarea "Phi mu"
type input "6.75"
type input "9.78"
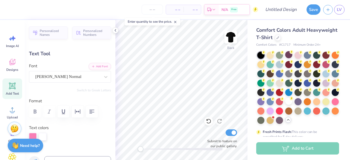
type textarea "S"
type textarea "Greek games"
type input "3.66"
type input "3.00"
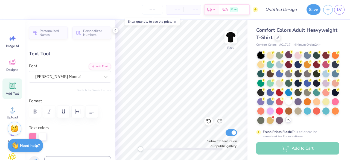
type input "6.53"
type input "1.08"
type input "3.18"
type input "7.29"
type input "0.60"
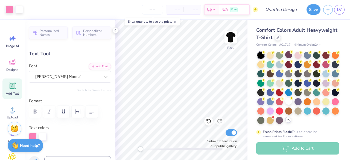
type input "9.78"
type input "7.96"
type input "0.66"
type input "9.72"
type input "2.31"
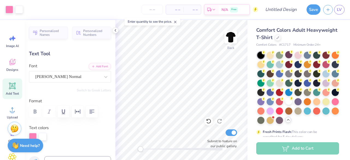
type input "1.00"
type input "7.03"
type input "-20.1"
type textarea "B"
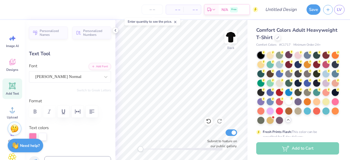
type textarea "2025-2026"
type input "0.0"
type input "2.01"
type input "0.90"
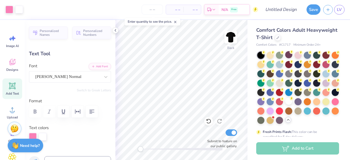
type input "7.04"
type input "-20.1"
type input "3.65"
type input "1.63"
type input "6.30"
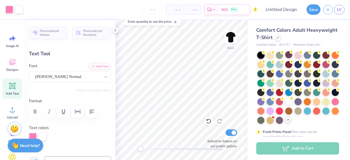
type input "0.0"
type input "3.37"
type input "2.27"
type input "6.20"
type input "-31.5"
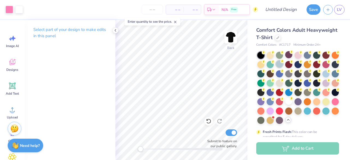
click at [283, 64] on div at bounding box center [279, 64] width 7 height 7
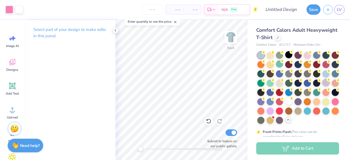
click at [323, 86] on div at bounding box center [326, 82] width 7 height 7
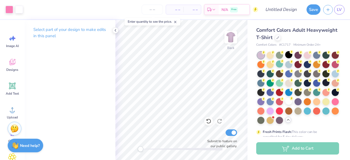
click at [293, 110] on div at bounding box center [299, 88] width 82 height 72
click at [274, 111] on div at bounding box center [270, 110] width 7 height 7
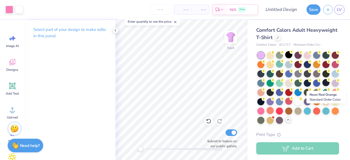
click at [274, 111] on div at bounding box center [270, 110] width 7 height 7
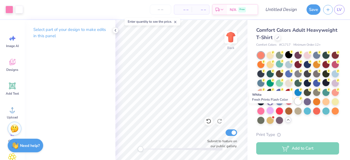
click at [295, 105] on div at bounding box center [298, 101] width 7 height 7
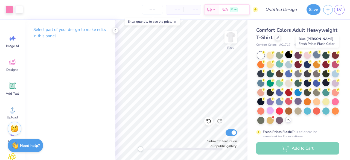
click at [319, 54] on icon at bounding box center [320, 52] width 4 height 4
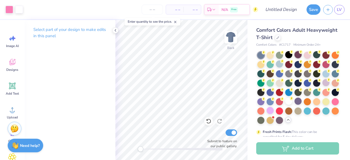
click at [301, 55] on div at bounding box center [298, 54] width 7 height 7
click at [289, 55] on div at bounding box center [289, 54] width 7 height 7
click at [9, 8] on div at bounding box center [9, 9] width 8 height 8
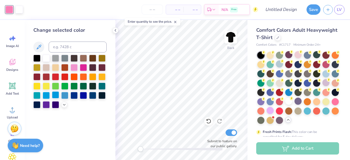
click at [54, 94] on div at bounding box center [55, 94] width 7 height 7
drag, startPoint x: 48, startPoint y: 94, endPoint x: 37, endPoint y: 92, distance: 10.9
click at [37, 92] on div at bounding box center [36, 94] width 7 height 7
click at [46, 97] on div at bounding box center [46, 94] width 7 height 7
click at [82, 94] on div at bounding box center [83, 94] width 7 height 7
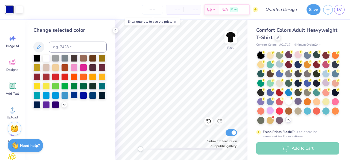
click at [77, 94] on div at bounding box center [74, 94] width 7 height 7
click at [76, 93] on div at bounding box center [74, 94] width 7 height 7
click at [68, 93] on div at bounding box center [64, 94] width 7 height 7
click at [278, 8] on input "Design Title" at bounding box center [288, 9] width 27 height 11
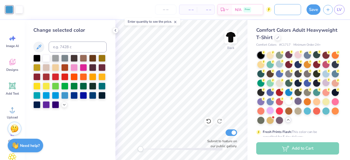
type input "Greek Games Blue"
click at [313, 9] on button "Save" at bounding box center [314, 9] width 14 height 10
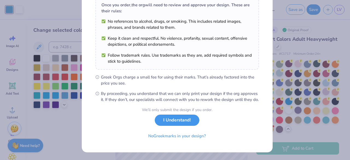
click at [179, 122] on button "I Understand!" at bounding box center [177, 120] width 45 height 11
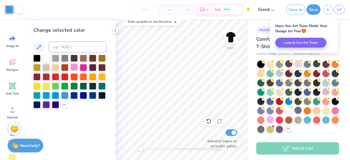
click at [76, 67] on div at bounding box center [74, 67] width 7 height 7
click at [271, 7] on input "Greek Games Blue" at bounding box center [267, 9] width 27 height 11
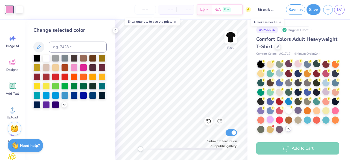
click at [276, 10] on input "Greek Games Blue" at bounding box center [267, 9] width 27 height 11
click at [274, 10] on input "Greek Games Blue" at bounding box center [267, 9] width 27 height 11
click at [278, 8] on input "Greek Games Blue" at bounding box center [267, 9] width 27 height 11
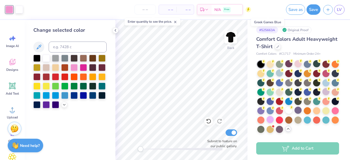
click at [270, 10] on input "Greek Games Blue" at bounding box center [267, 9] width 27 height 11
click at [297, 9] on button "Save as" at bounding box center [295, 9] width 19 height 10
click at [275, 7] on input "Greek Games Blue" at bounding box center [261, 9] width 27 height 11
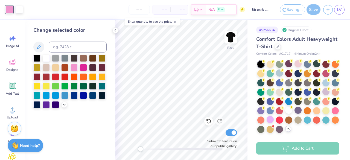
click at [275, 7] on input "Greek Games Blue" at bounding box center [261, 9] width 27 height 11
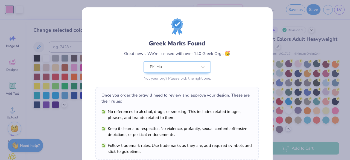
scroll to position [95, 0]
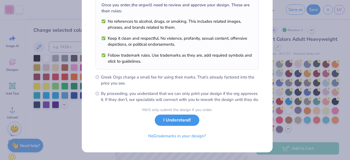
click at [188, 120] on button "I Understand!" at bounding box center [177, 120] width 45 height 11
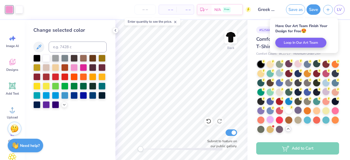
scroll to position [15, 0]
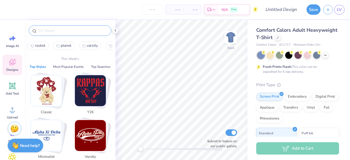
click at [61, 31] on input "text" at bounding box center [73, 30] width 70 height 5
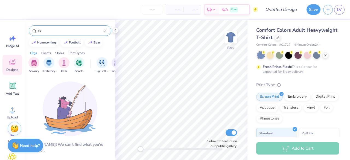
type input "r"
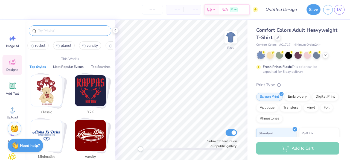
click at [15, 70] on span "Designs" at bounding box center [12, 70] width 12 height 4
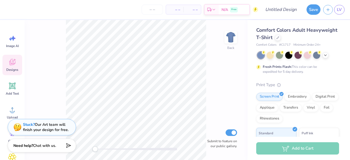
click at [13, 67] on div "Designs" at bounding box center [12, 65] width 20 height 21
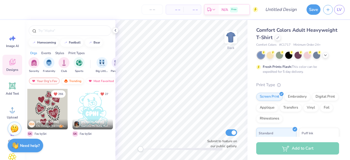
click at [69, 79] on div "Trending" at bounding box center [72, 81] width 23 height 7
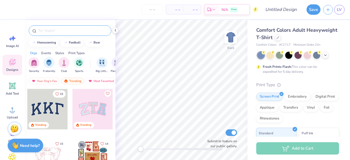
click at [56, 31] on input "text" at bounding box center [73, 30] width 70 height 5
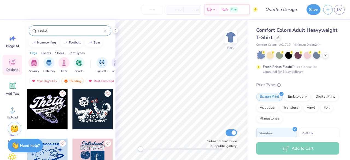
type input "rocket"
click at [85, 104] on div at bounding box center [93, 109] width 41 height 41
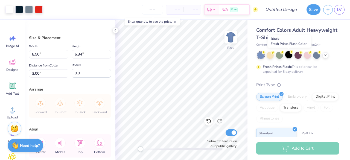
click at [290, 54] on icon at bounding box center [292, 52] width 4 height 4
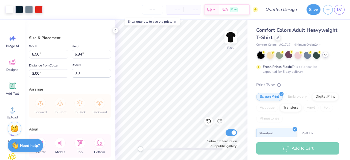
click at [326, 56] on icon at bounding box center [326, 55] width 4 height 4
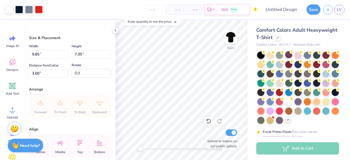
type input "9.85"
type input "7.35"
type input "10.24"
type input "7.63"
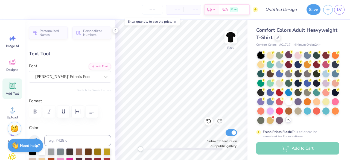
scroll to position [5, 2]
type textarea "R"
type textarea "Greek games"
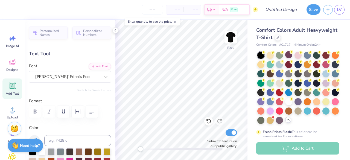
type input "1.78"
type input "0.92"
type input "4.40"
type input "-18.5"
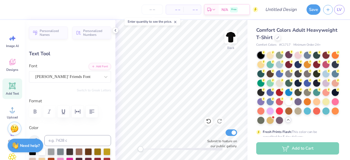
type textarea "A"
type input "1.64"
type input "0.94"
type input "4.06"
type input "0.0"
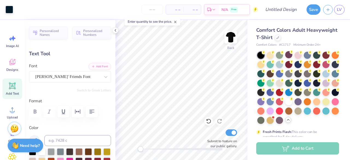
type input "1.78"
type input "0.92"
type input "4.77"
type input "0.0"
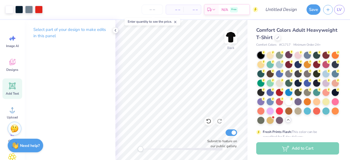
click at [12, 90] on icon at bounding box center [12, 86] width 8 height 8
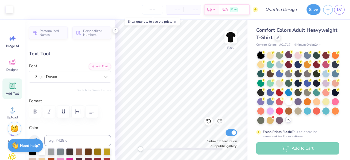
click at [12, 90] on icon at bounding box center [12, 86] width 8 height 8
type textarea "T"
type textarea "PHI MU"
type input "5.59"
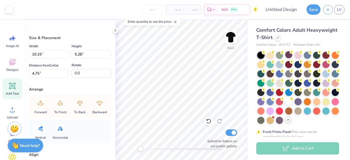
type input "10.15"
type input "5.28"
type input "4.75"
type input "3.00"
type input "3.02"
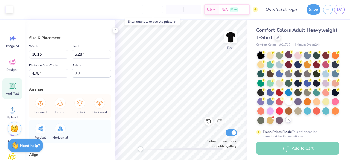
type input "3.33"
click at [208, 124] on div at bounding box center [209, 121] width 9 height 9
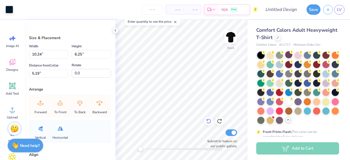
click at [207, 123] on icon at bounding box center [208, 121] width 5 height 5
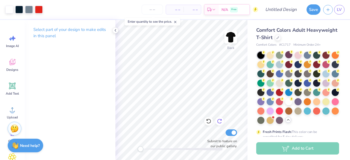
click at [217, 119] on icon at bounding box center [219, 121] width 5 height 5
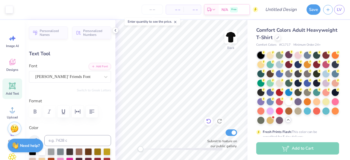
type input "6.48"
type input "0.79"
type input "9.76"
type input "3.28"
type input "1.09"
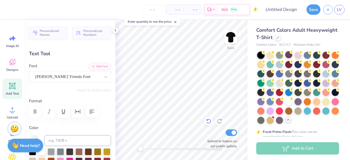
type input "8.43"
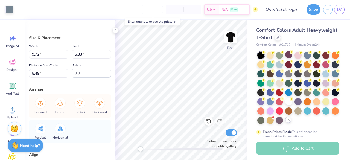
type input "10.24"
type input "6.25"
click at [210, 121] on icon at bounding box center [208, 121] width 5 height 5
type input "3.83"
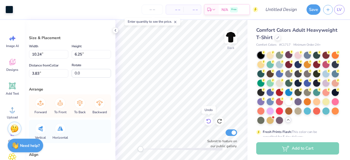
click at [209, 121] on icon at bounding box center [208, 121] width 5 height 5
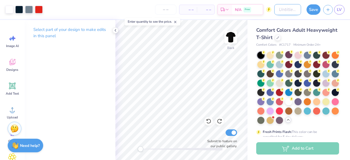
click at [281, 9] on input "Design Title" at bounding box center [288, 9] width 27 height 11
click at [298, 8] on input "Design Title" at bounding box center [288, 9] width 27 height 11
type input "GG"
click at [311, 14] on div "Save" at bounding box center [314, 9] width 14 height 10
click at [317, 7] on button "Save" at bounding box center [314, 9] width 14 height 10
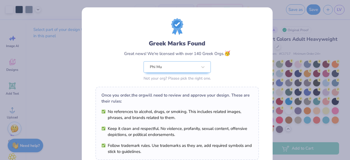
scroll to position [95, 0]
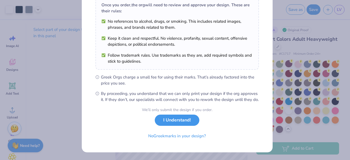
click at [183, 123] on button "I Understand!" at bounding box center [177, 120] width 45 height 11
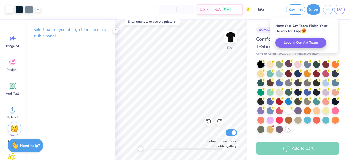
scroll to position [15, 0]
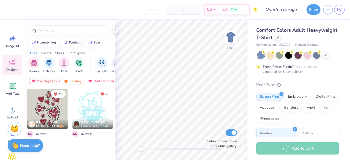
click at [77, 81] on div "Trending" at bounding box center [72, 81] width 23 height 7
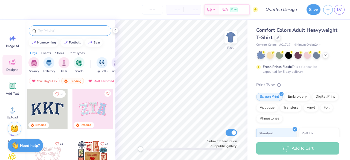
click at [86, 28] on input "text" at bounding box center [73, 30] width 70 height 5
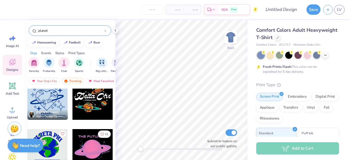
scroll to position [111, 0]
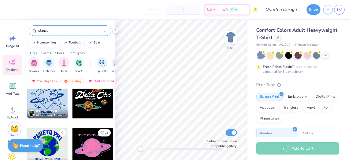
type input "planet"
click at [58, 98] on div at bounding box center [47, 98] width 41 height 41
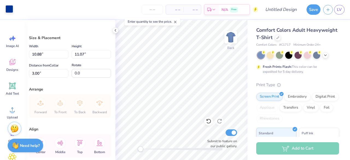
click at [9, 8] on div at bounding box center [9, 9] width 8 height 8
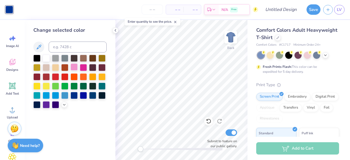
click at [75, 68] on div at bounding box center [74, 67] width 7 height 7
click at [55, 78] on div at bounding box center [55, 76] width 7 height 7
click at [58, 89] on div at bounding box center [55, 85] width 7 height 7
click at [57, 96] on div at bounding box center [55, 94] width 7 height 7
click at [73, 95] on div at bounding box center [74, 94] width 7 height 7
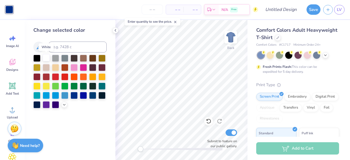
click at [47, 58] on div at bounding box center [46, 57] width 7 height 7
click at [114, 18] on div "– – Per Item – – Total Est. Delivery N/A Free" at bounding box center [137, 9] width 243 height 19
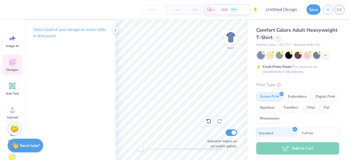
click at [12, 63] on icon at bounding box center [12, 62] width 8 height 8
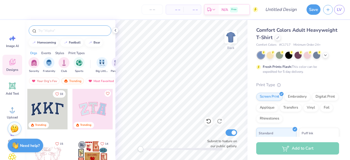
click at [56, 31] on input "text" at bounding box center [73, 30] width 70 height 5
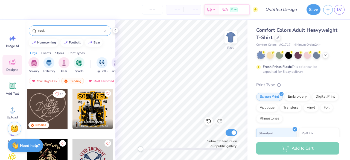
type input "[PERSON_NAME]"
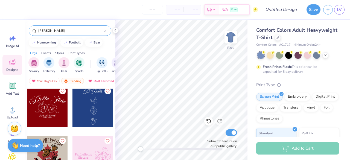
scroll to position [1603, 0]
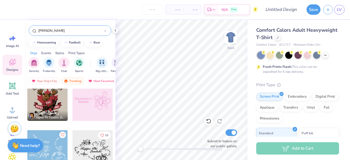
click at [104, 30] on icon at bounding box center [105, 31] width 2 height 2
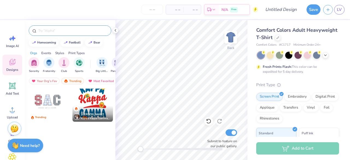
scroll to position [705, 0]
click at [104, 30] on input "text" at bounding box center [73, 30] width 70 height 5
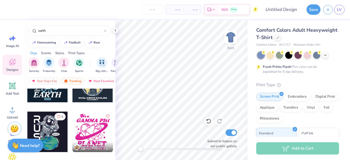
scroll to position [77, 0]
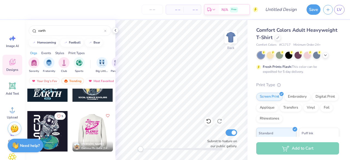
type input "earth"
click at [95, 127] on div at bounding box center [92, 131] width 41 height 41
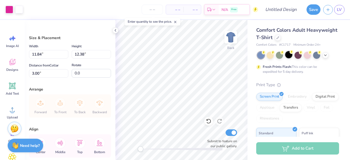
click at [290, 56] on div at bounding box center [289, 54] width 7 height 7
click at [19, 10] on div at bounding box center [19, 9] width 8 height 8
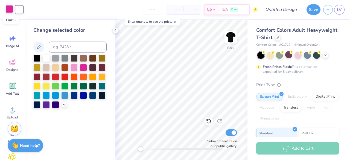
click at [10, 10] on div at bounding box center [9, 9] width 8 height 8
click at [18, 11] on div at bounding box center [19, 9] width 8 height 8
click at [73, 70] on div at bounding box center [74, 67] width 7 height 7
click at [8, 9] on div at bounding box center [9, 9] width 8 height 8
click at [44, 59] on div at bounding box center [46, 57] width 7 height 7
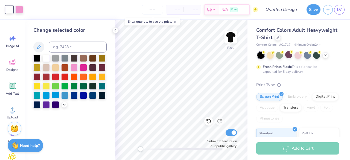
click at [55, 93] on div at bounding box center [55, 94] width 7 height 7
click at [66, 96] on div at bounding box center [64, 94] width 7 height 7
click at [55, 95] on div at bounding box center [55, 94] width 7 height 7
click at [48, 94] on div at bounding box center [46, 94] width 7 height 7
click at [21, 5] on div at bounding box center [19, 9] width 8 height 8
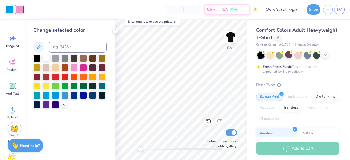
click at [47, 59] on div at bounding box center [46, 57] width 7 height 7
click at [7, 10] on div at bounding box center [9, 9] width 8 height 8
click at [74, 96] on div at bounding box center [74, 94] width 7 height 7
click at [83, 97] on div at bounding box center [83, 94] width 7 height 7
click at [328, 56] on icon at bounding box center [326, 55] width 4 height 4
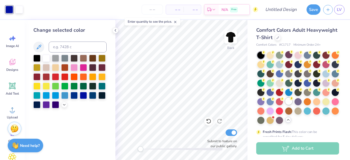
click at [286, 105] on div at bounding box center [289, 101] width 7 height 7
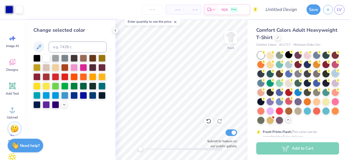
drag, startPoint x: 270, startPoint y: 74, endPoint x: 281, endPoint y: 82, distance: 13.8
click at [281, 82] on div at bounding box center [299, 88] width 82 height 72
click at [337, 73] on circle at bounding box center [339, 71] width 4 height 4
click at [278, 77] on div at bounding box center [299, 88] width 82 height 72
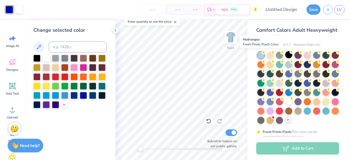
click at [262, 53] on div at bounding box center [261, 55] width 7 height 7
click at [274, 84] on div at bounding box center [270, 82] width 7 height 7
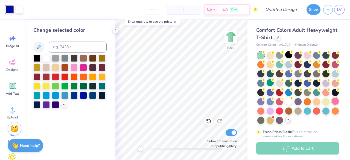
click at [332, 105] on div at bounding box center [335, 101] width 7 height 7
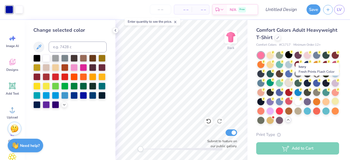
click at [293, 82] on div at bounding box center [289, 82] width 7 height 7
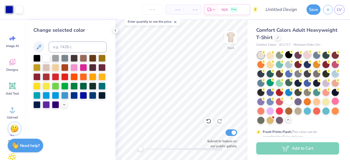
click at [309, 54] on div at bounding box center [307, 54] width 7 height 7
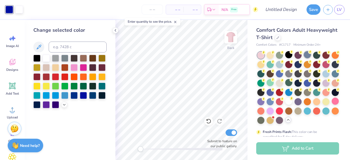
click at [308, 53] on div at bounding box center [307, 54] width 7 height 7
click at [283, 67] on div at bounding box center [279, 64] width 7 height 7
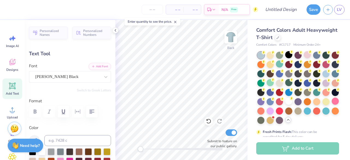
scroll to position [4, 1]
type textarea "PHI MU"
type input "3.06"
type input "1.36"
type input "3.00"
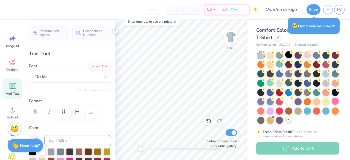
scroll to position [4, 1]
type textarea "t"
type input "11.56"
type input "1.28"
type input "4.65"
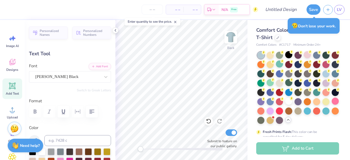
type input "10.21"
type input "1.83"
type input "12.31"
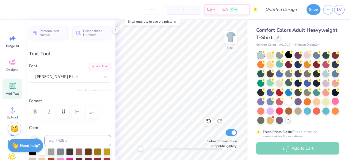
scroll to position [4, 1]
type textarea "P"
type textarea "Greek Games"
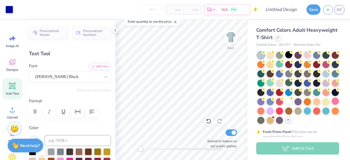
type input "3.65"
type input "0.37"
type input "15.00"
type input "2.21"
type input "14.52"
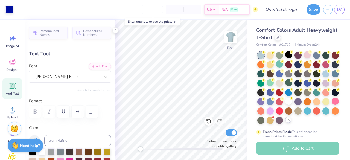
type input "3.33"
type input "14.51"
type input "3.07"
type input "0.38"
type input "15.00"
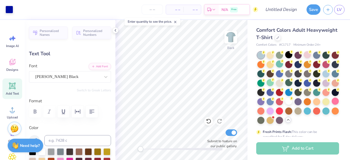
type input "1.00"
type input "0.37"
type input "3.33"
type input "14.51"
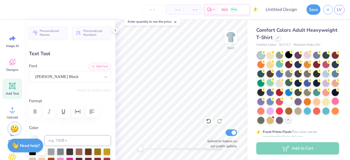
type textarea "B"
type textarea "2025-2026"
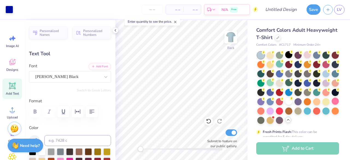
type input "2.71"
type input "0.40"
type input "14.16"
type input "11.56"
type input "1.28"
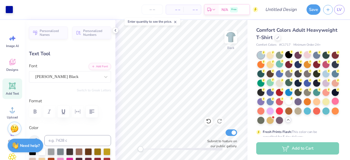
type input "4.65"
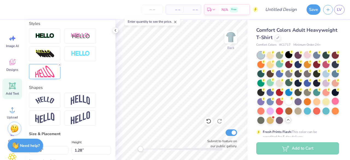
scroll to position [182, 0]
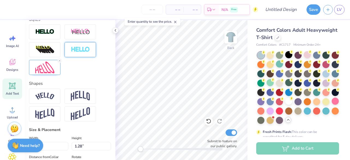
click at [78, 53] on img at bounding box center [80, 50] width 19 height 6
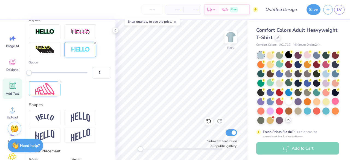
click at [94, 45] on icon at bounding box center [95, 42] width 3 height 3
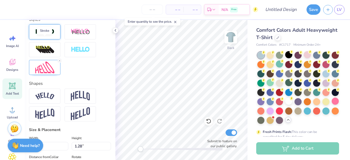
click at [45, 35] on img at bounding box center [44, 32] width 19 height 6
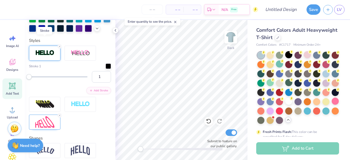
scroll to position [203, 0]
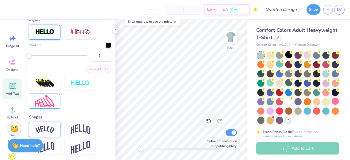
click at [54, 133] on img at bounding box center [44, 129] width 19 height 7
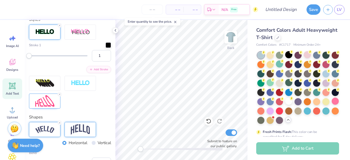
click at [71, 135] on img at bounding box center [80, 129] width 19 height 10
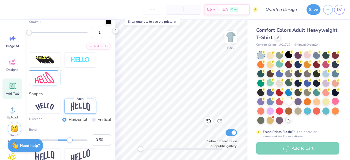
scroll to position [230, 0]
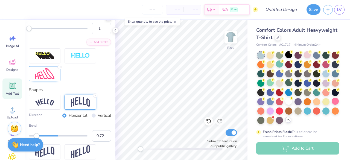
type input "-0.73"
drag, startPoint x: 69, startPoint y: 145, endPoint x: 36, endPoint y: 149, distance: 32.8
click at [36, 149] on div "– – Per Item – – Total Est. Delivery N/A Free Design Title Save LV Image AI Des…" at bounding box center [175, 80] width 350 height 160
click at [36, 149] on div "Need help? Chat with us." at bounding box center [26, 145] width 36 height 14
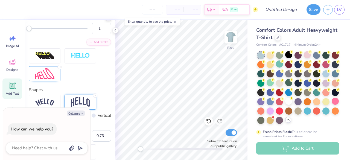
click at [110, 124] on div "Personalized Names Personalized Numbers Text Tool Add Font Font Cooper Black Sw…" at bounding box center [70, 90] width 91 height 140
click at [77, 112] on button "Collapse" at bounding box center [76, 114] width 18 height 6
type textarea "x"
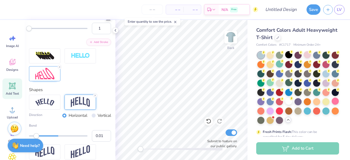
click at [56, 137] on div at bounding box center [58, 136] width 59 height 1
click at [96, 96] on line at bounding box center [95, 96] width 2 height 2
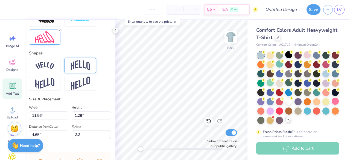
scroll to position [281, 0]
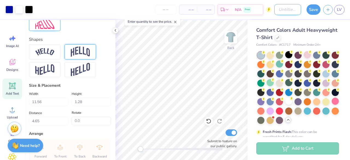
click at [291, 11] on input "Design Title" at bounding box center [288, 9] width 27 height 11
type input "GG 2"
click at [314, 10] on button "Save" at bounding box center [314, 9] width 14 height 10
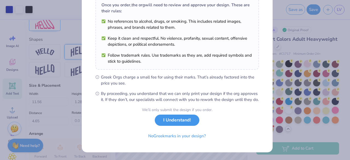
click at [177, 124] on button "I Understand!" at bounding box center [177, 120] width 45 height 11
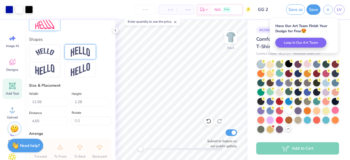
scroll to position [15, 0]
click at [288, 66] on div at bounding box center [289, 63] width 7 height 7
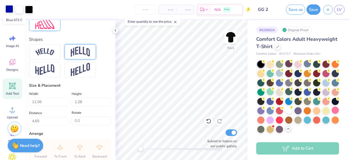
click at [10, 9] on div at bounding box center [9, 9] width 8 height 8
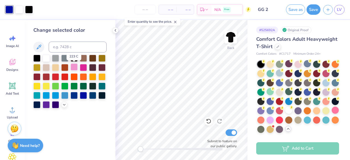
click at [76, 65] on div at bounding box center [74, 67] width 7 height 7
click at [318, 10] on button "Save" at bounding box center [314, 9] width 14 height 10
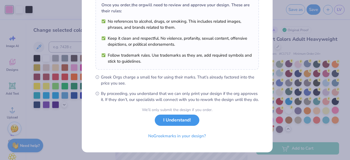
click at [182, 123] on button "I Understand!" at bounding box center [177, 120] width 45 height 11
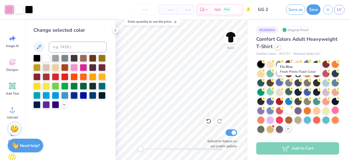
click at [283, 82] on div at bounding box center [279, 82] width 7 height 7
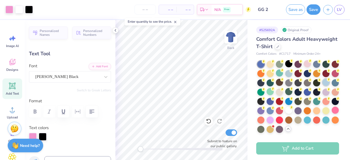
click at [323, 86] on div at bounding box center [326, 82] width 7 height 7
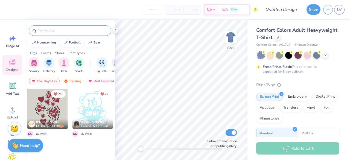
click at [58, 33] on input "text" at bounding box center [73, 30] width 70 height 5
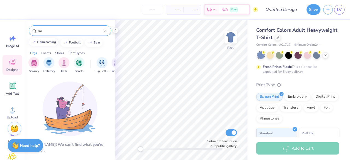
type input "e"
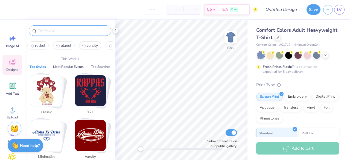
click at [10, 65] on icon at bounding box center [12, 62] width 8 height 8
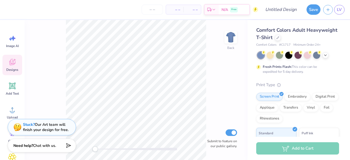
click at [9, 64] on icon at bounding box center [12, 62] width 8 height 8
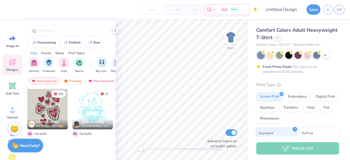
click at [71, 78] on div "Trending" at bounding box center [72, 81] width 23 height 7
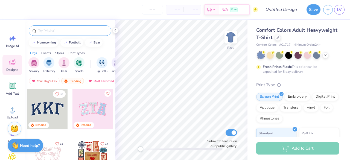
click at [54, 31] on input "text" at bounding box center [73, 30] width 70 height 5
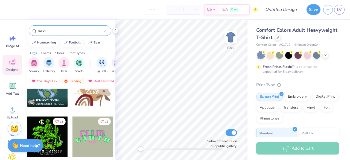
scroll to position [456, 0]
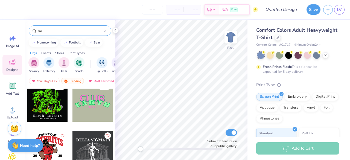
type input "e"
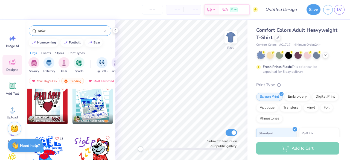
scroll to position [357, 0]
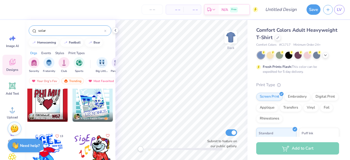
type input "solar"
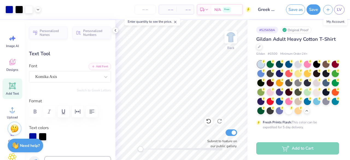
scroll to position [28, 0]
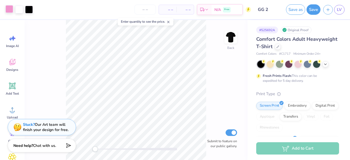
click at [10, 8] on div at bounding box center [9, 9] width 8 height 8
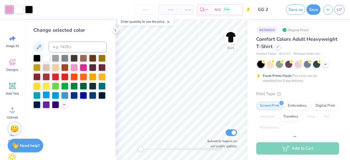
click at [45, 95] on div at bounding box center [46, 94] width 7 height 7
click at [57, 97] on div at bounding box center [55, 94] width 7 height 7
click at [68, 91] on div at bounding box center [64, 94] width 7 height 7
click at [68, 94] on div at bounding box center [64, 94] width 7 height 7
click at [65, 95] on div at bounding box center [64, 94] width 7 height 7
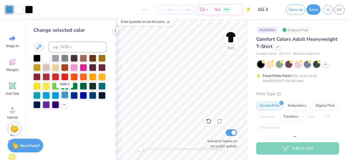
click at [65, 95] on div at bounding box center [64, 94] width 7 height 7
click at [54, 95] on div at bounding box center [55, 94] width 7 height 7
click at [74, 93] on div at bounding box center [74, 94] width 7 height 7
click at [84, 95] on div at bounding box center [83, 94] width 7 height 7
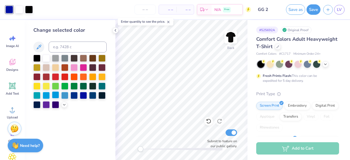
click at [58, 95] on div at bounding box center [55, 94] width 7 height 7
click at [47, 96] on div at bounding box center [46, 94] width 7 height 7
click at [61, 95] on div at bounding box center [64, 94] width 7 height 7
click at [274, 11] on input "GG 2" at bounding box center [267, 9] width 27 height 11
click at [267, 9] on input "GG 2" at bounding box center [267, 9] width 27 height 11
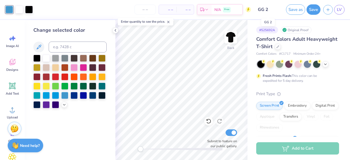
click at [267, 9] on input "GG 2" at bounding box center [267, 9] width 27 height 11
click at [271, 10] on input "GG 2" at bounding box center [267, 9] width 27 height 11
click at [310, 8] on button "Save" at bounding box center [314, 9] width 14 height 10
